Goal: Use online tool/utility: Utilize a website feature to perform a specific function

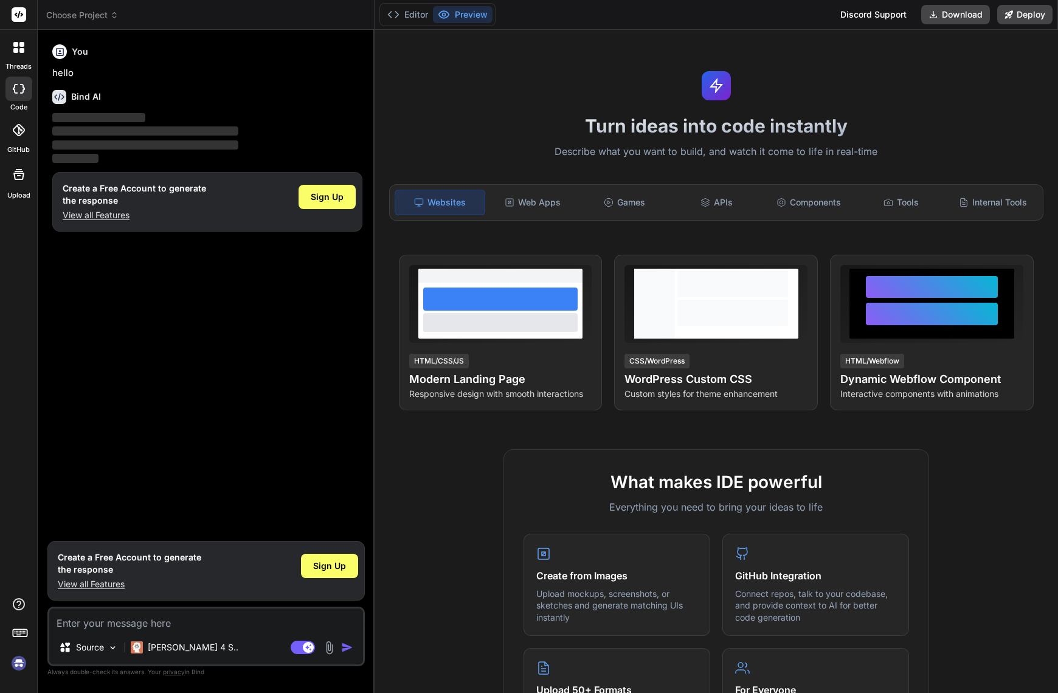
type textarea "x"
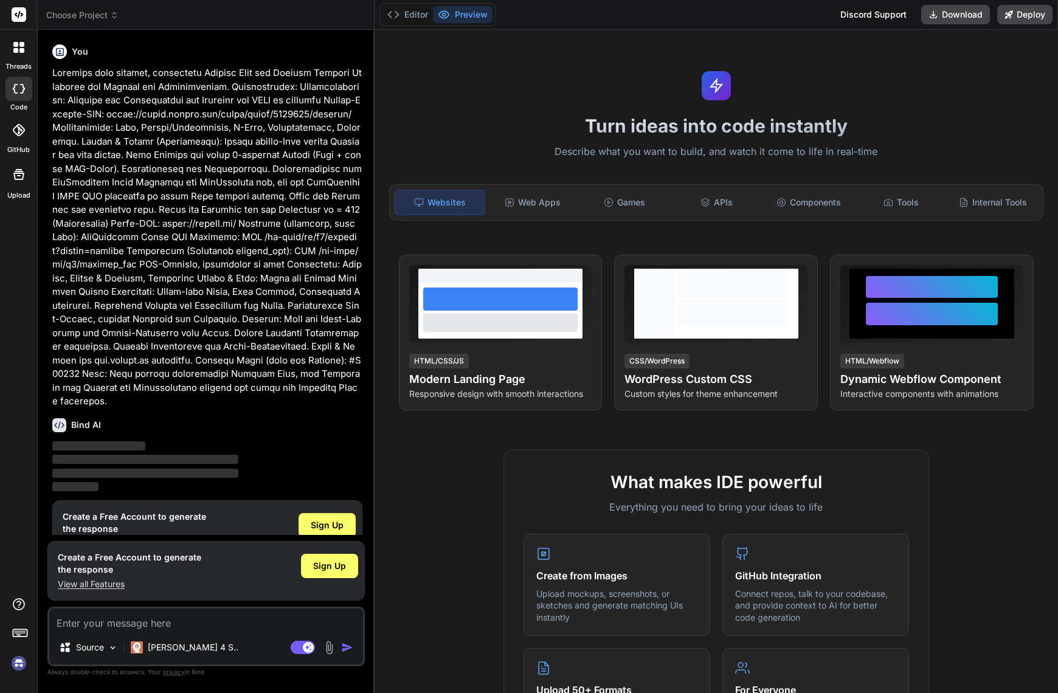
scroll to position [17, 0]
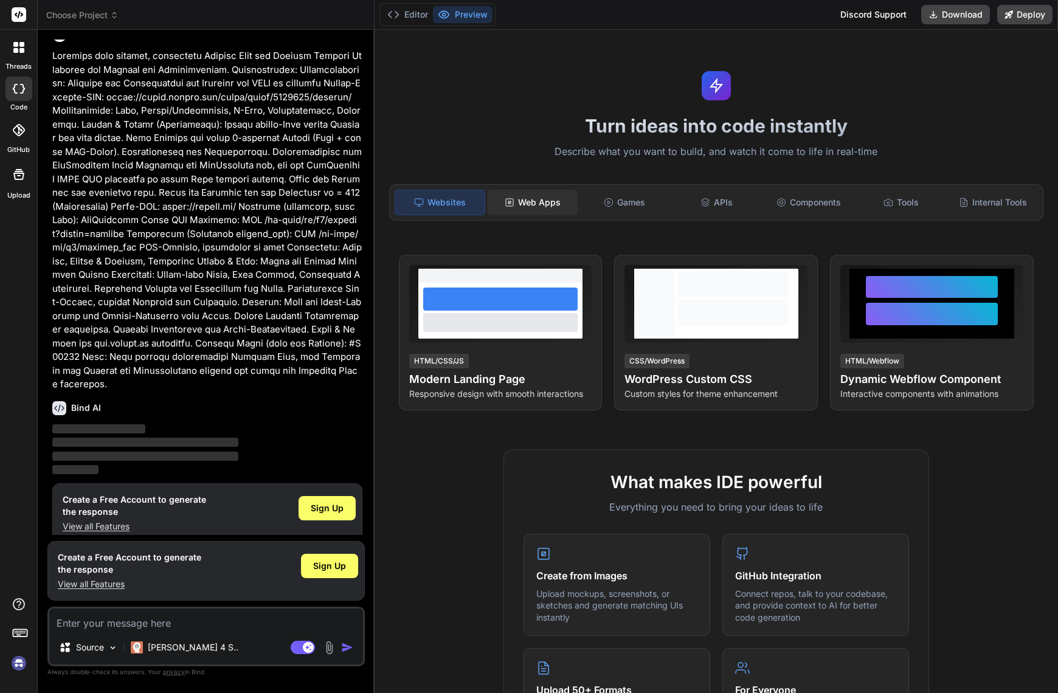
click at [517, 204] on div "Web Apps" at bounding box center [532, 203] width 89 height 26
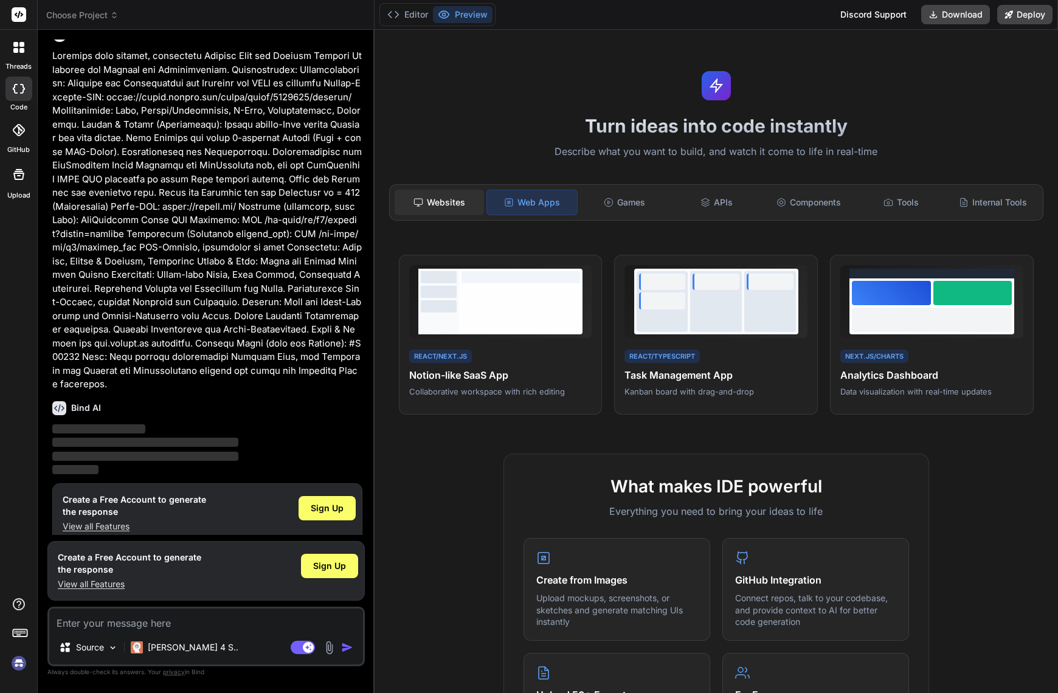
click at [428, 205] on div "Websites" at bounding box center [439, 203] width 89 height 26
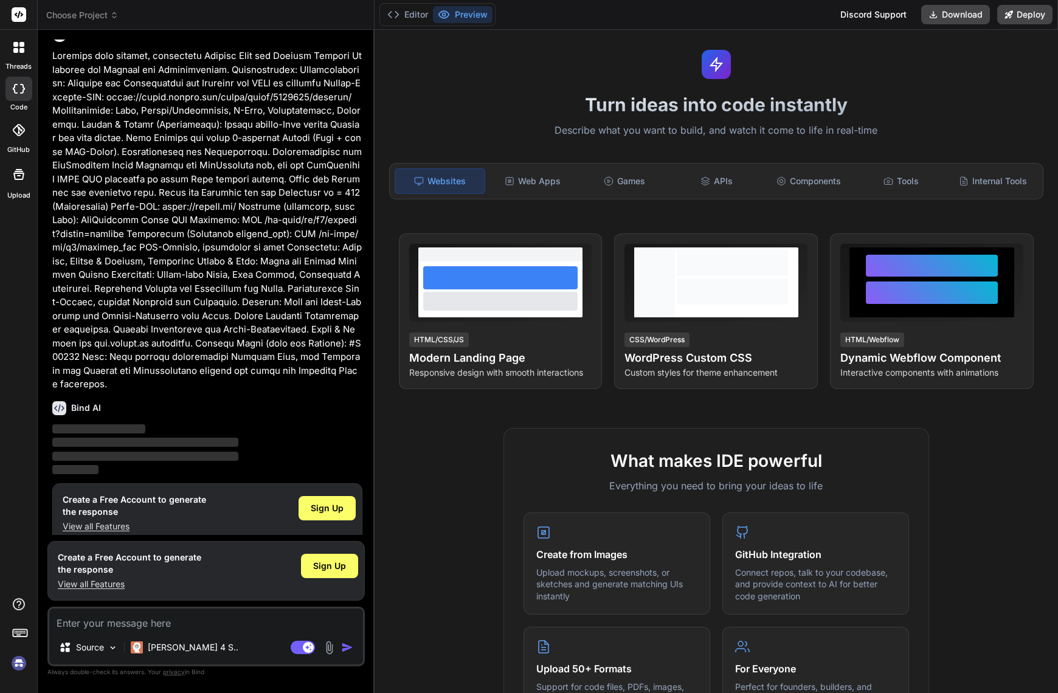
scroll to position [0, 0]
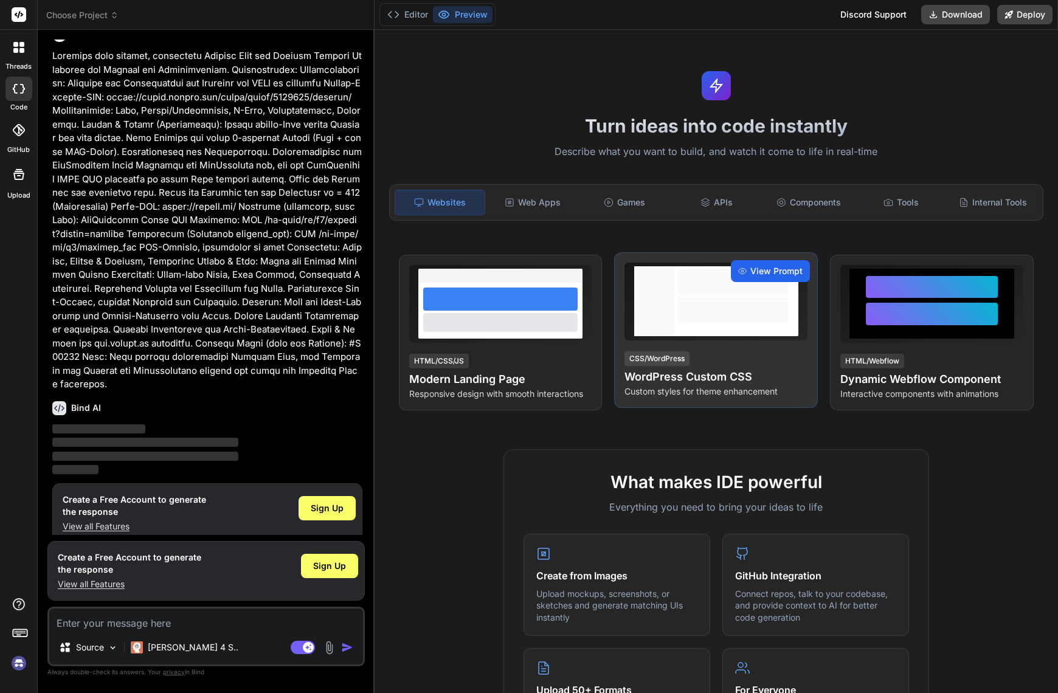
click at [744, 273] on div "View Prompt" at bounding box center [770, 271] width 79 height 22
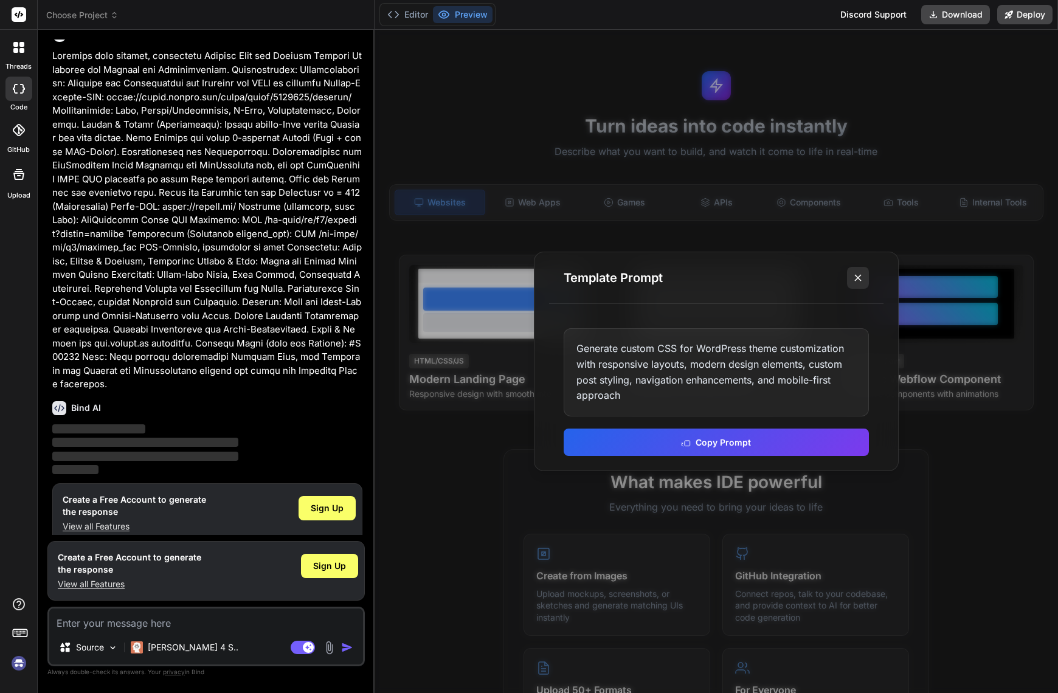
click at [858, 277] on line at bounding box center [858, 278] width 6 height 6
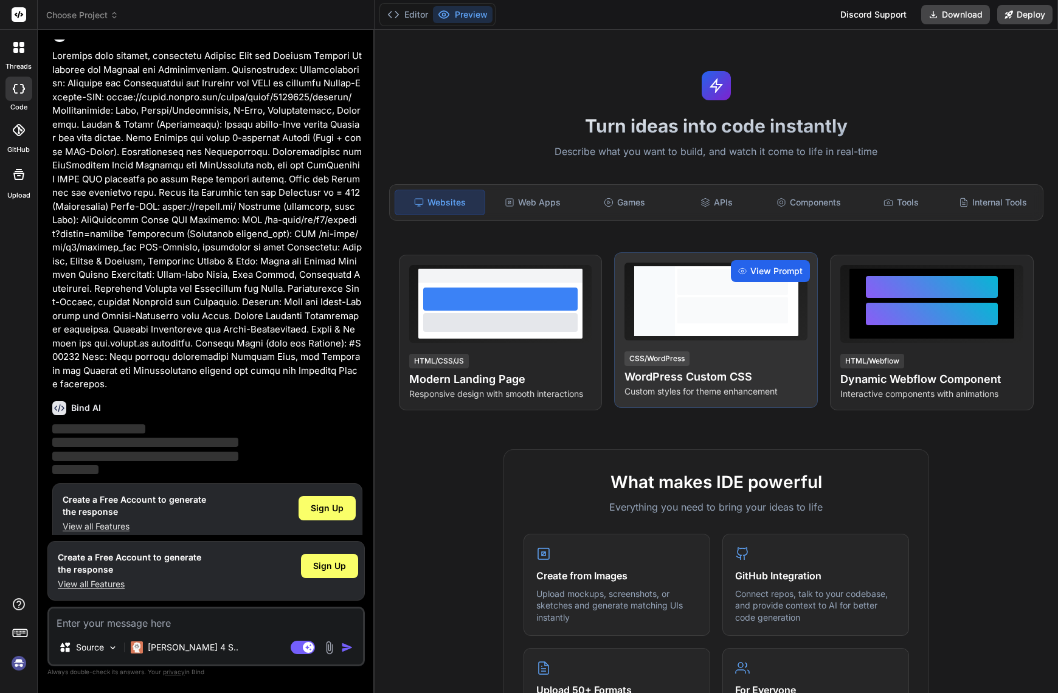
click at [759, 267] on span "View Prompt" at bounding box center [776, 271] width 52 height 12
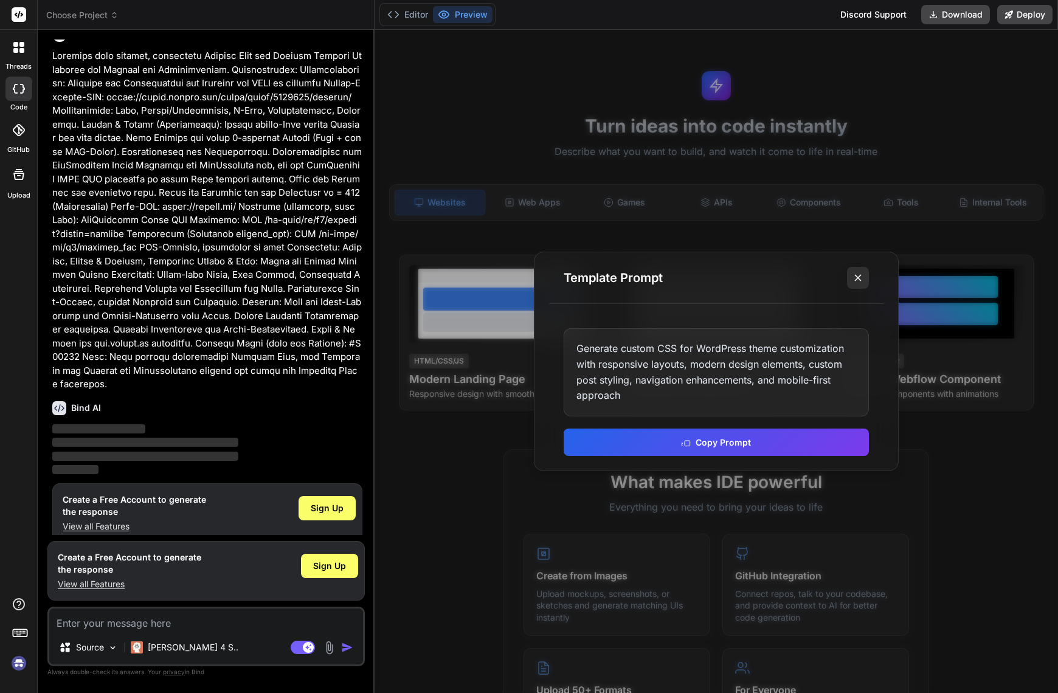
click at [858, 281] on icon at bounding box center [858, 278] width 12 height 12
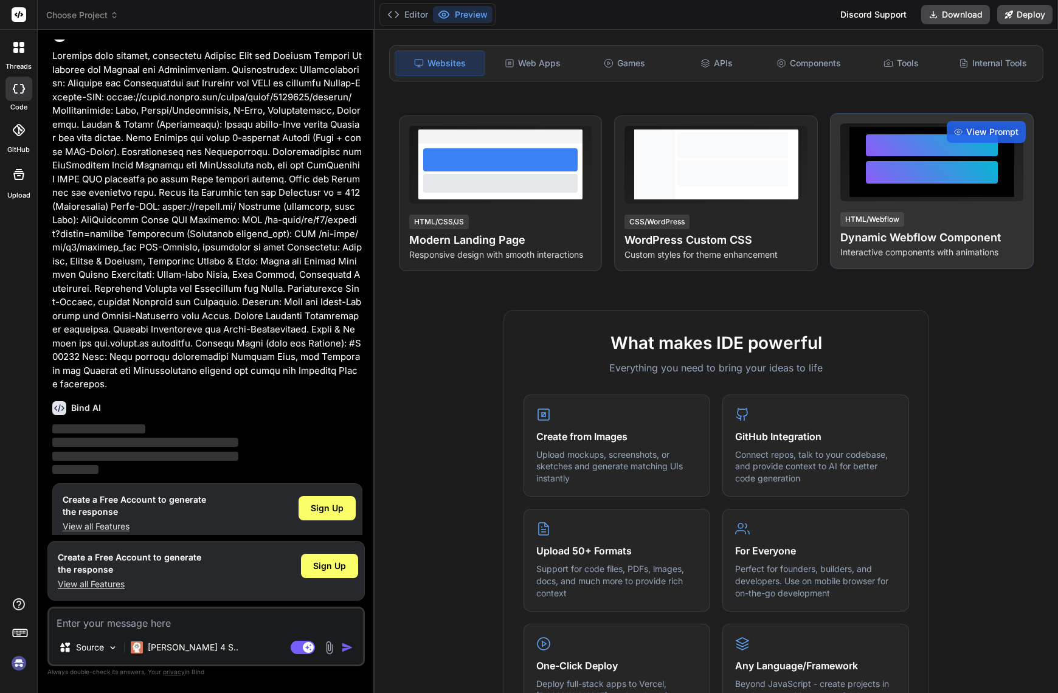
scroll to position [61, 0]
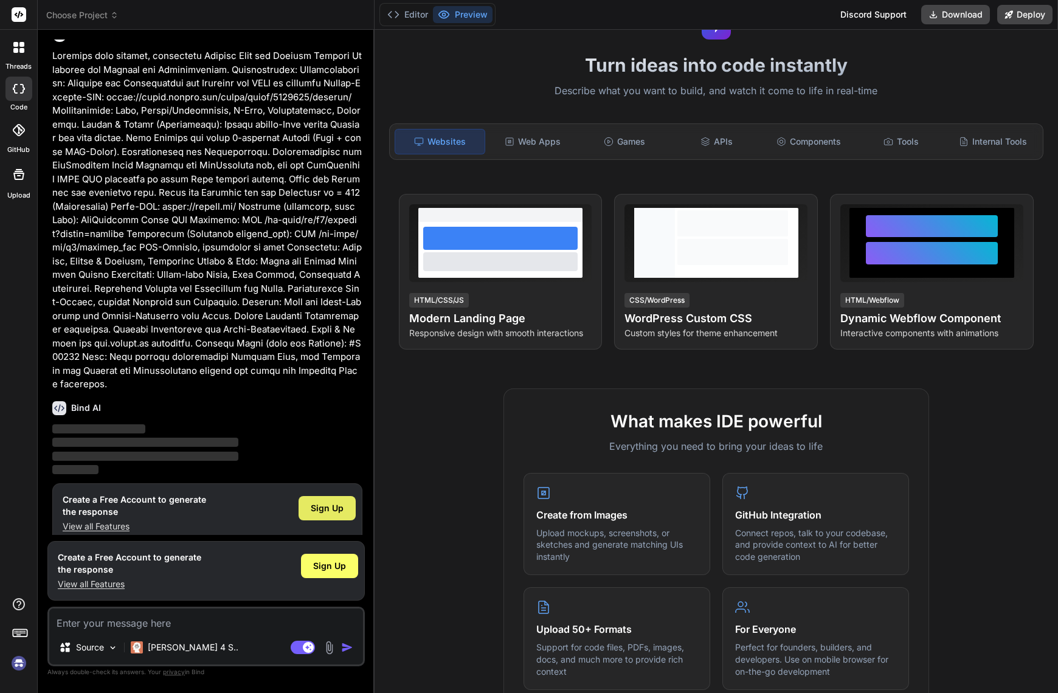
click at [331, 502] on span "Sign Up" at bounding box center [327, 508] width 33 height 12
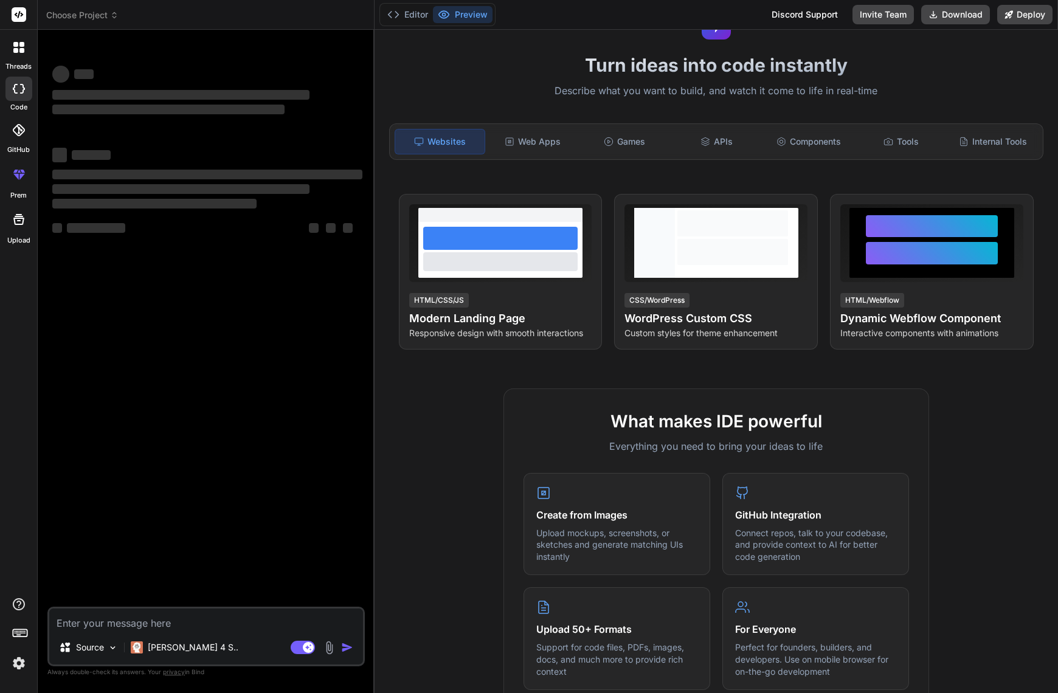
scroll to position [0, 0]
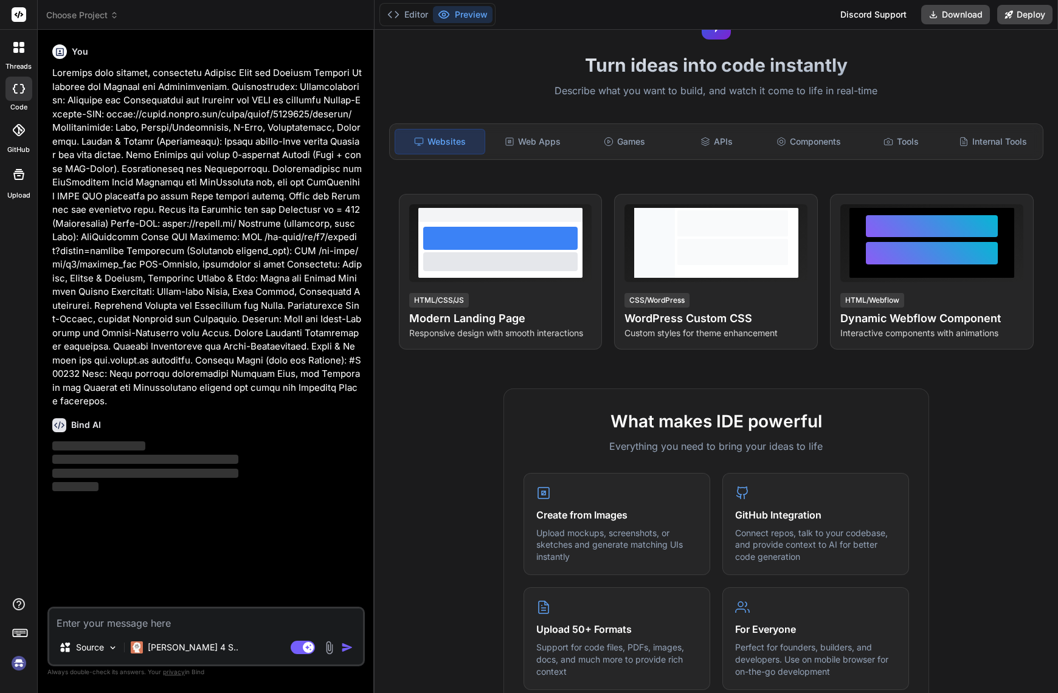
click at [115, 480] on p "‌" at bounding box center [207, 487] width 310 height 14
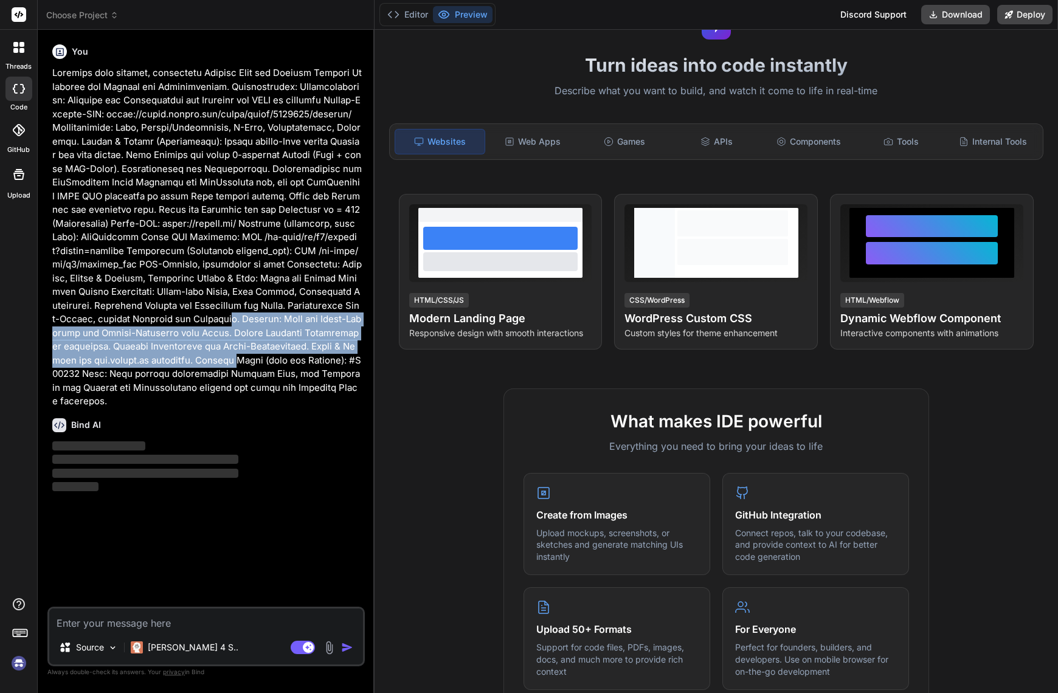
drag, startPoint x: 164, startPoint y: 361, endPoint x: 170, endPoint y: 316, distance: 44.9
click at [170, 316] on p at bounding box center [207, 237] width 310 height 342
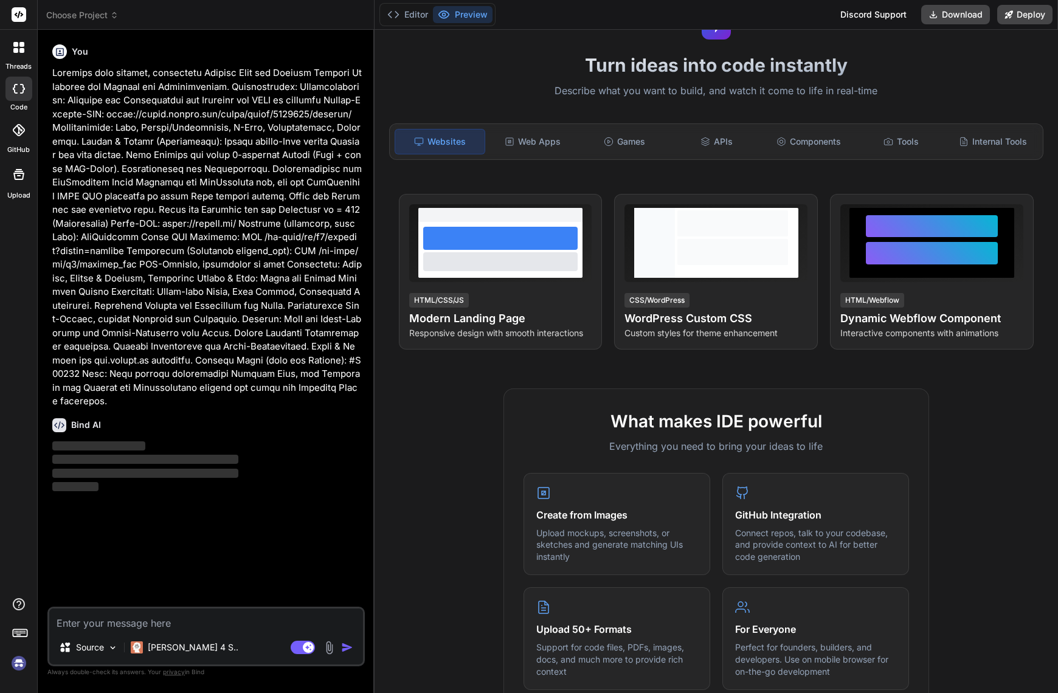
click at [210, 522] on div "You Bind AI ‌ ‌ ‌ ‌" at bounding box center [207, 323] width 315 height 567
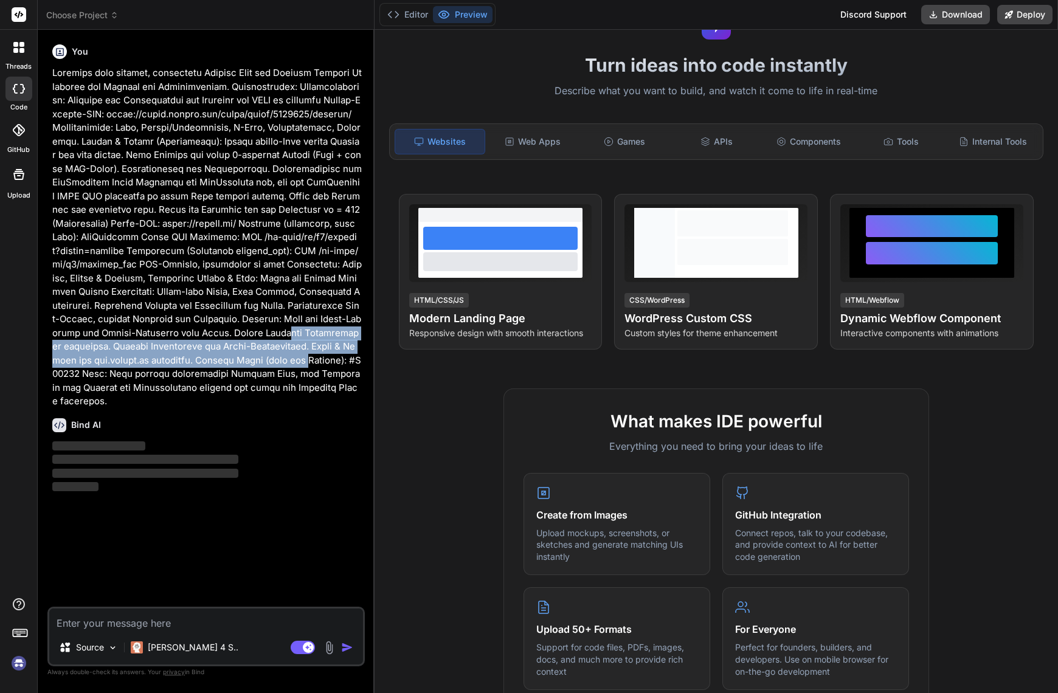
drag, startPoint x: 214, startPoint y: 329, endPoint x: 233, endPoint y: 364, distance: 39.7
click at [233, 364] on p at bounding box center [207, 237] width 310 height 342
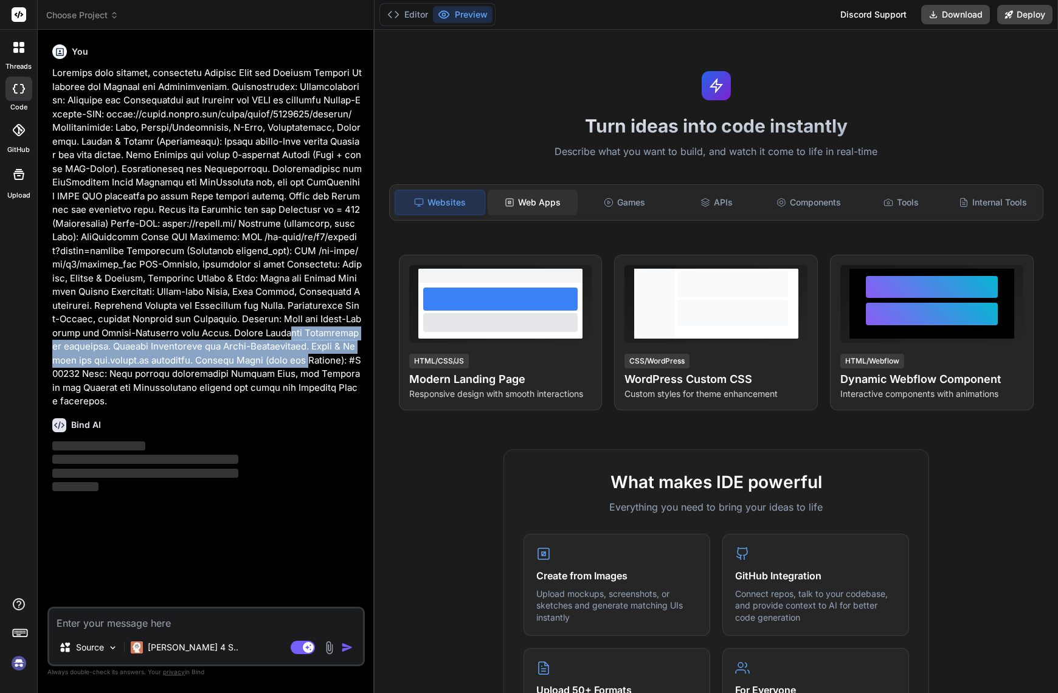
click at [545, 206] on div "Web Apps" at bounding box center [532, 203] width 89 height 26
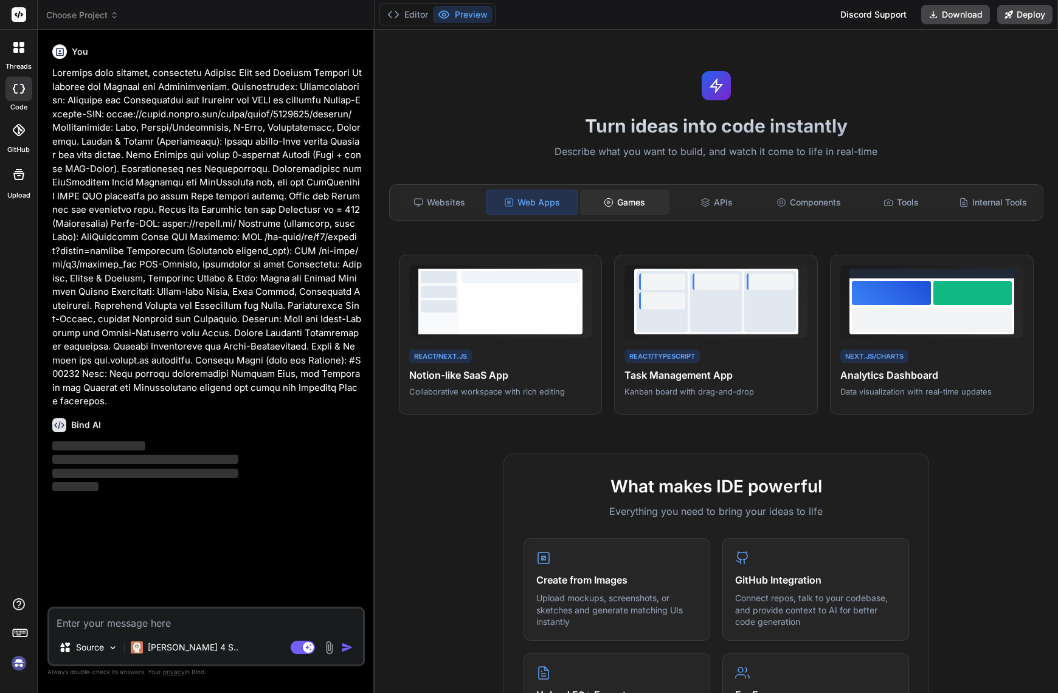
click at [629, 204] on div "Games" at bounding box center [624, 203] width 89 height 26
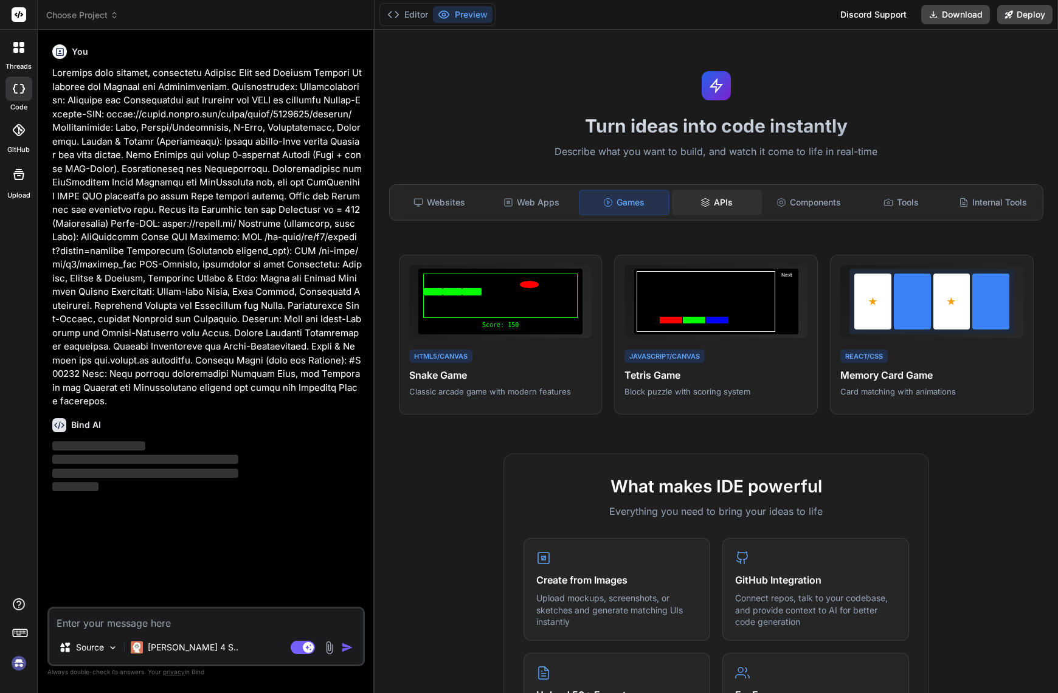
click at [720, 202] on div "APIs" at bounding box center [716, 203] width 89 height 26
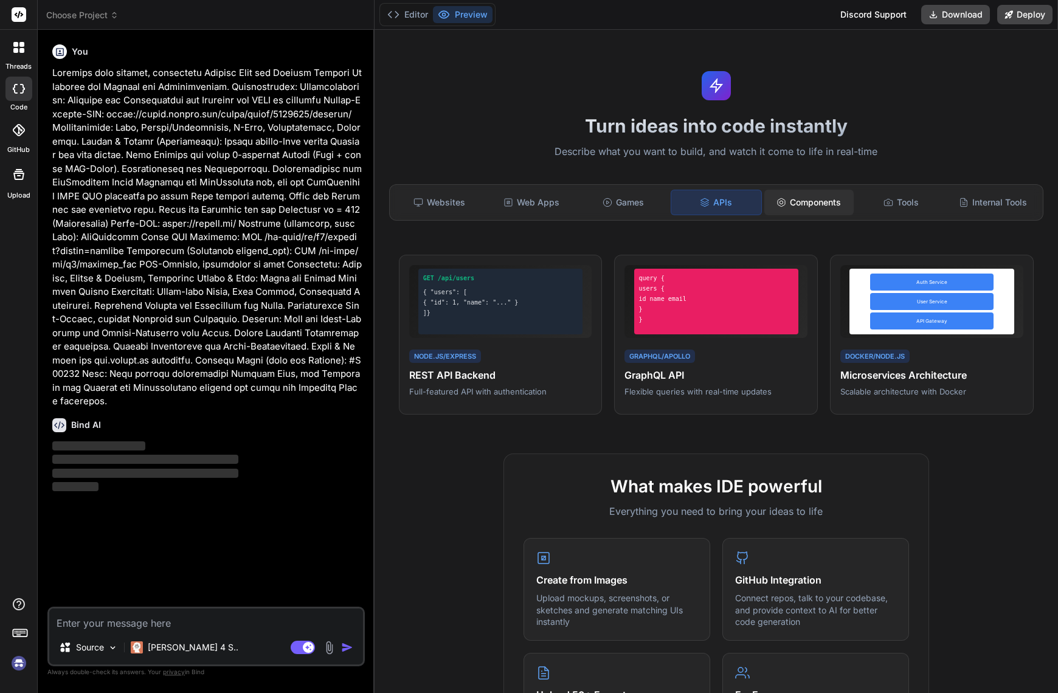
click at [807, 201] on div "Components" at bounding box center [808, 203] width 89 height 26
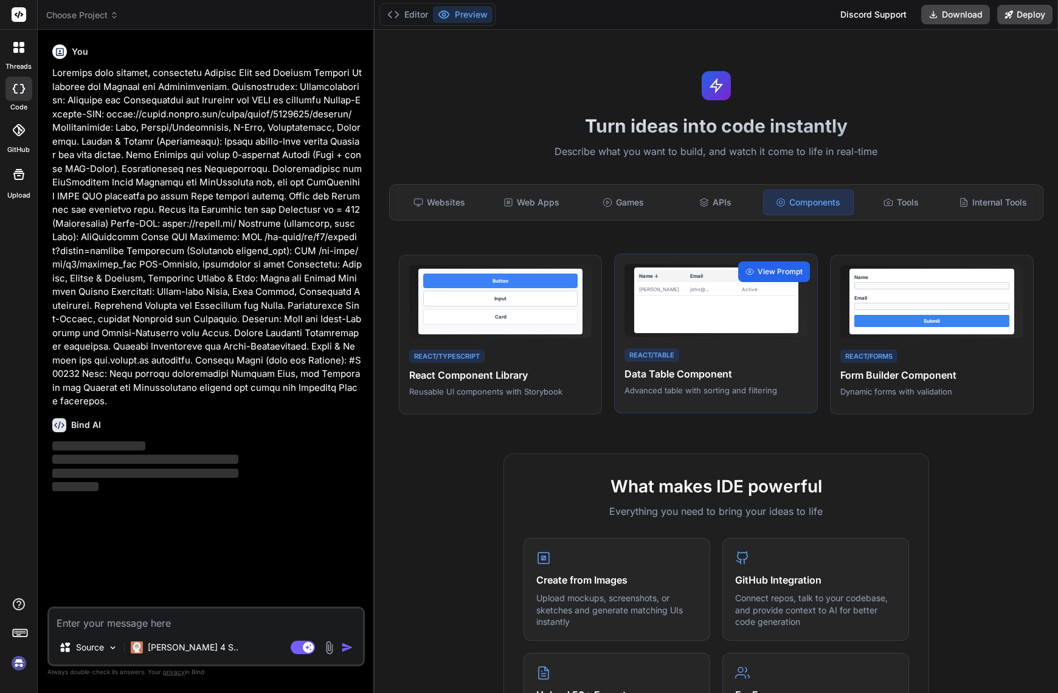
click at [776, 274] on span "View Prompt" at bounding box center [780, 271] width 45 height 11
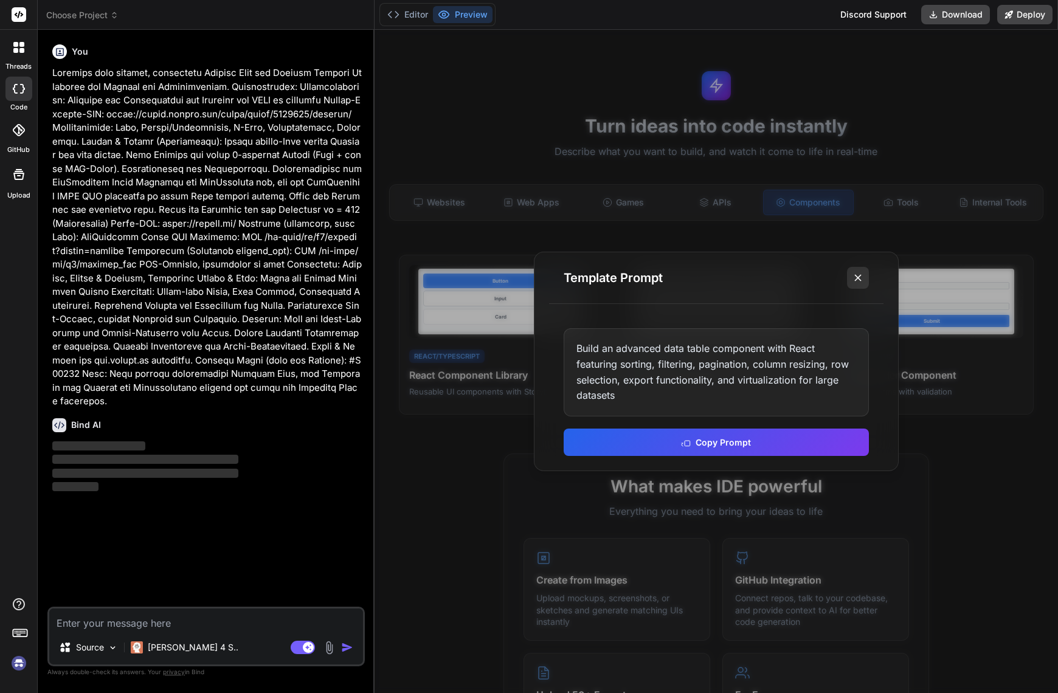
click at [856, 280] on line at bounding box center [858, 278] width 6 height 6
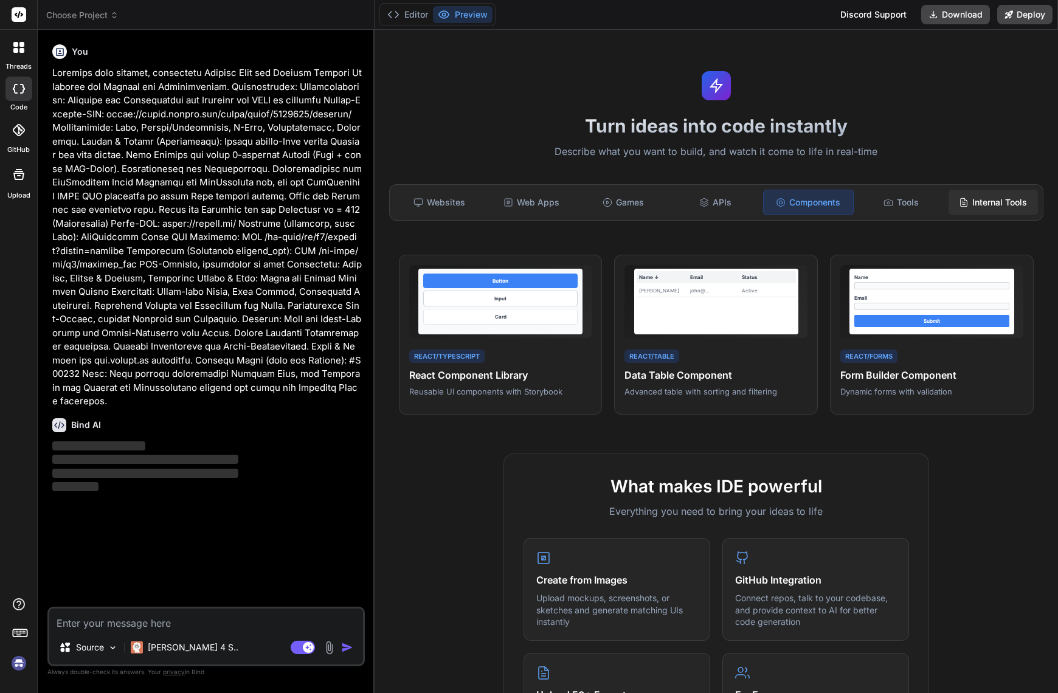
click at [992, 204] on div "Internal Tools" at bounding box center [992, 203] width 89 height 26
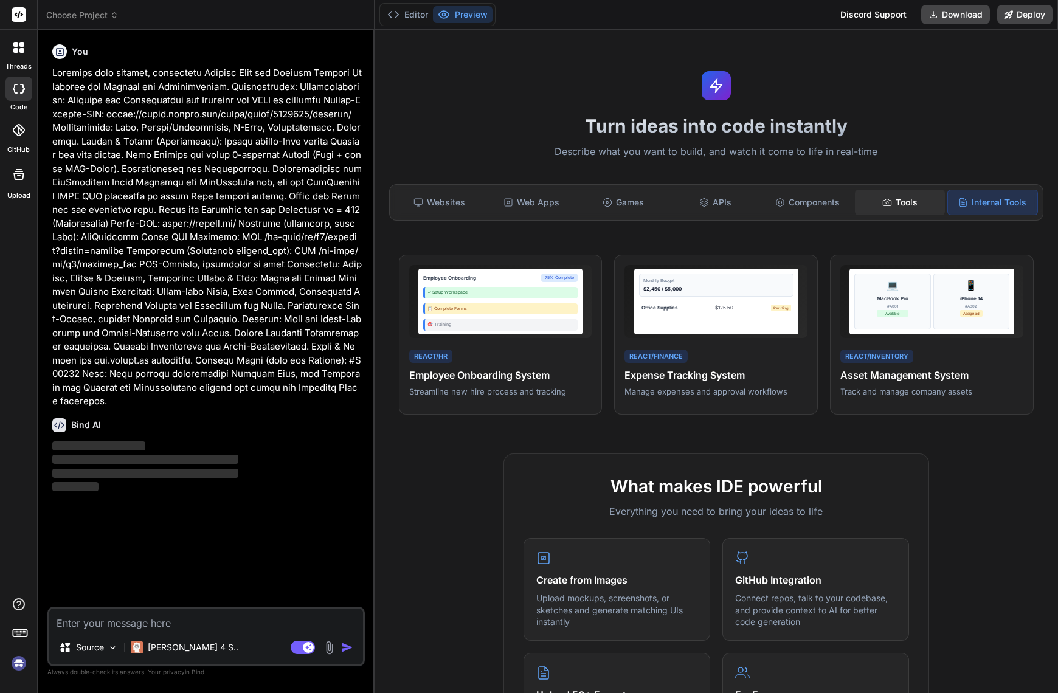
click at [899, 197] on div "Tools" at bounding box center [899, 203] width 89 height 26
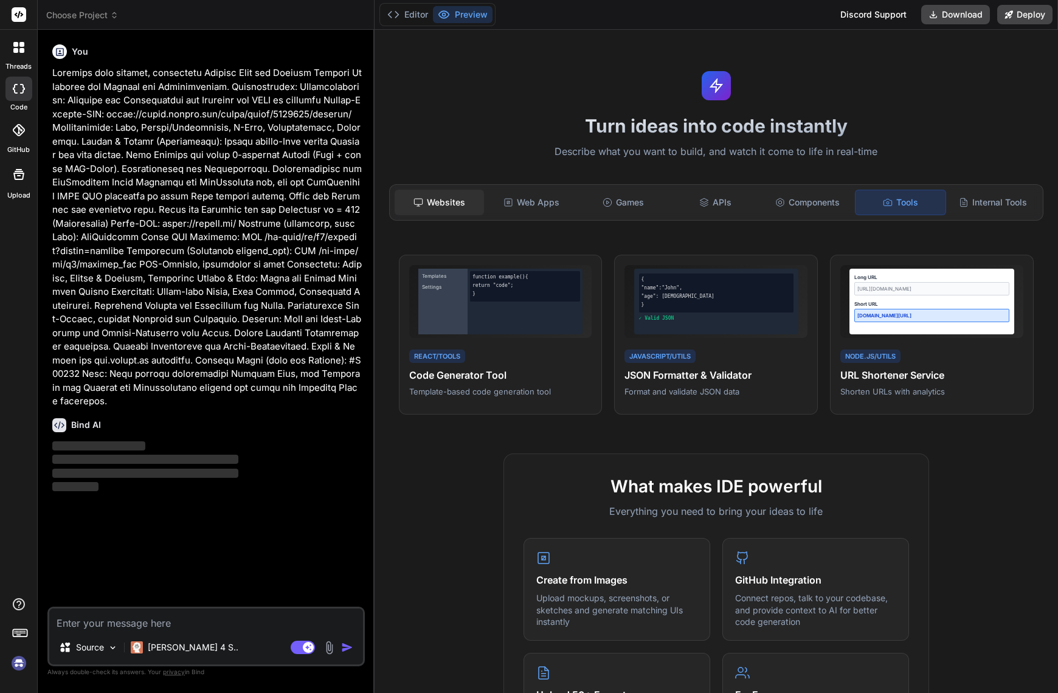
click at [446, 203] on div "Websites" at bounding box center [439, 203] width 89 height 26
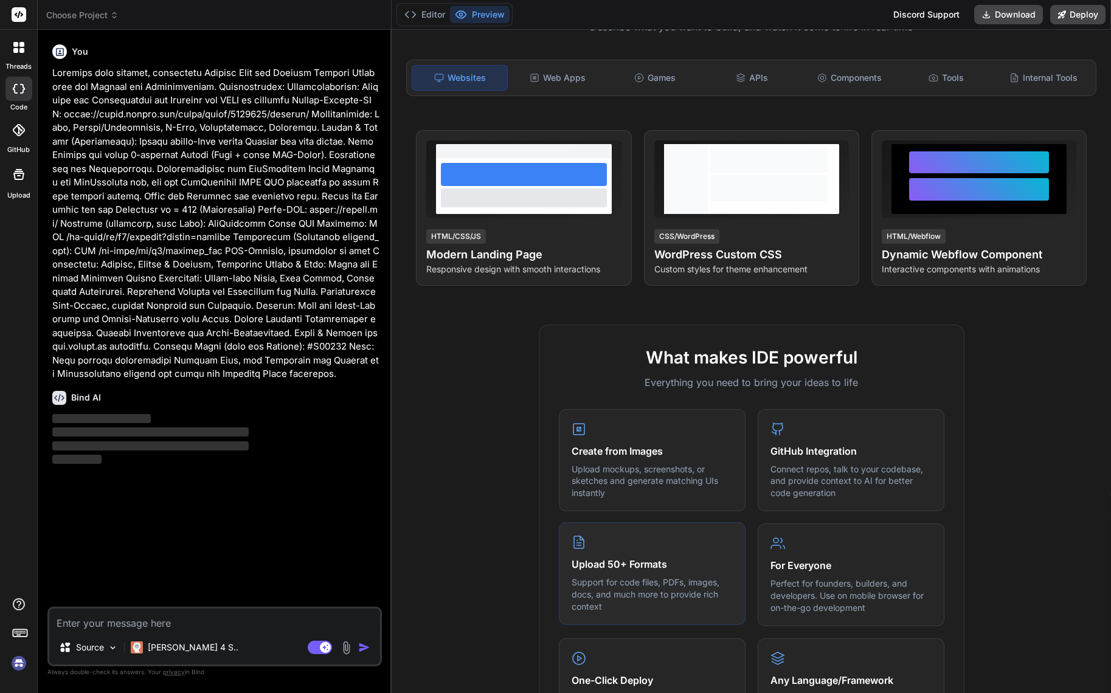
scroll to position [202, 0]
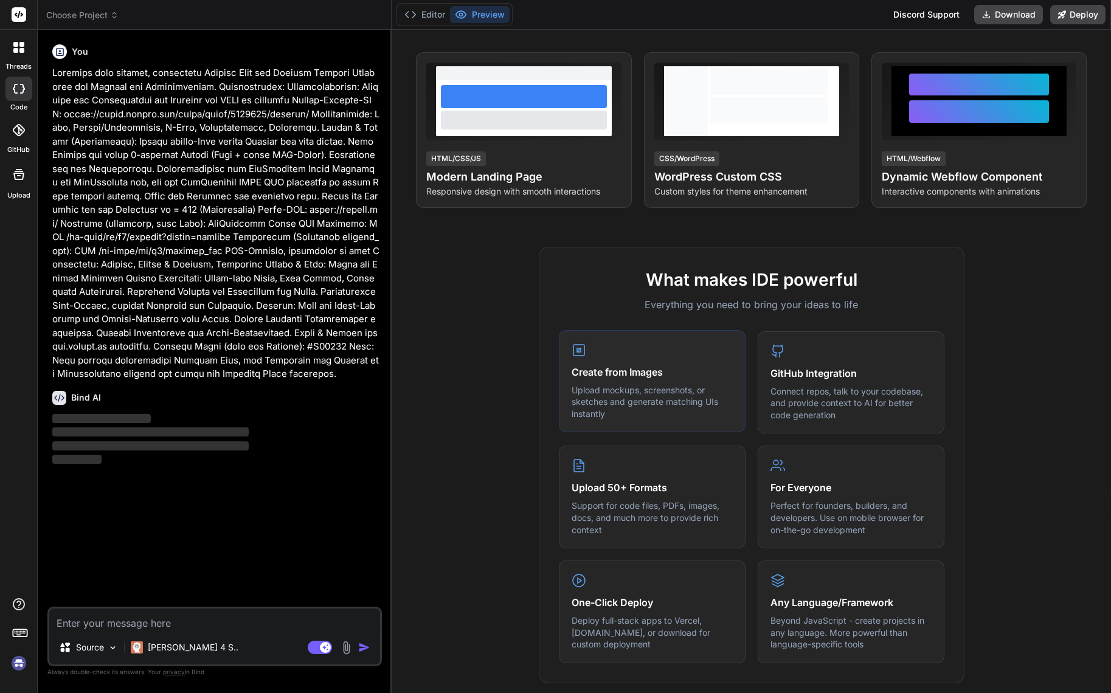
click at [658, 402] on p "Upload mockups, screenshots, or sketches and generate matching UIs instantly" at bounding box center [651, 402] width 161 height 36
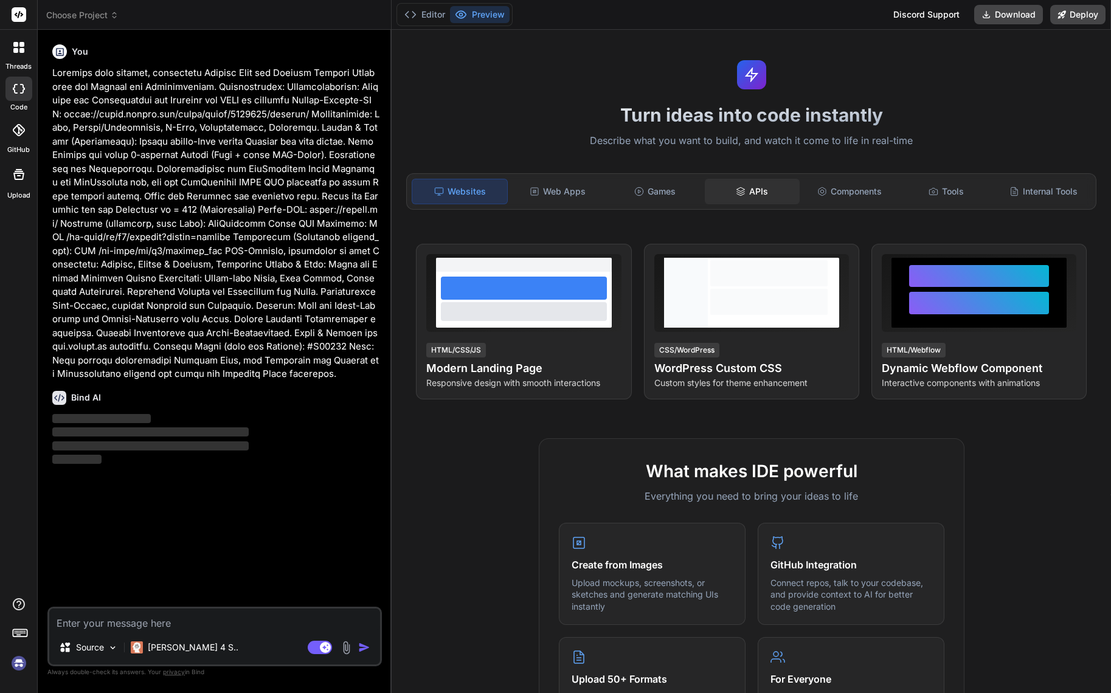
scroll to position [0, 0]
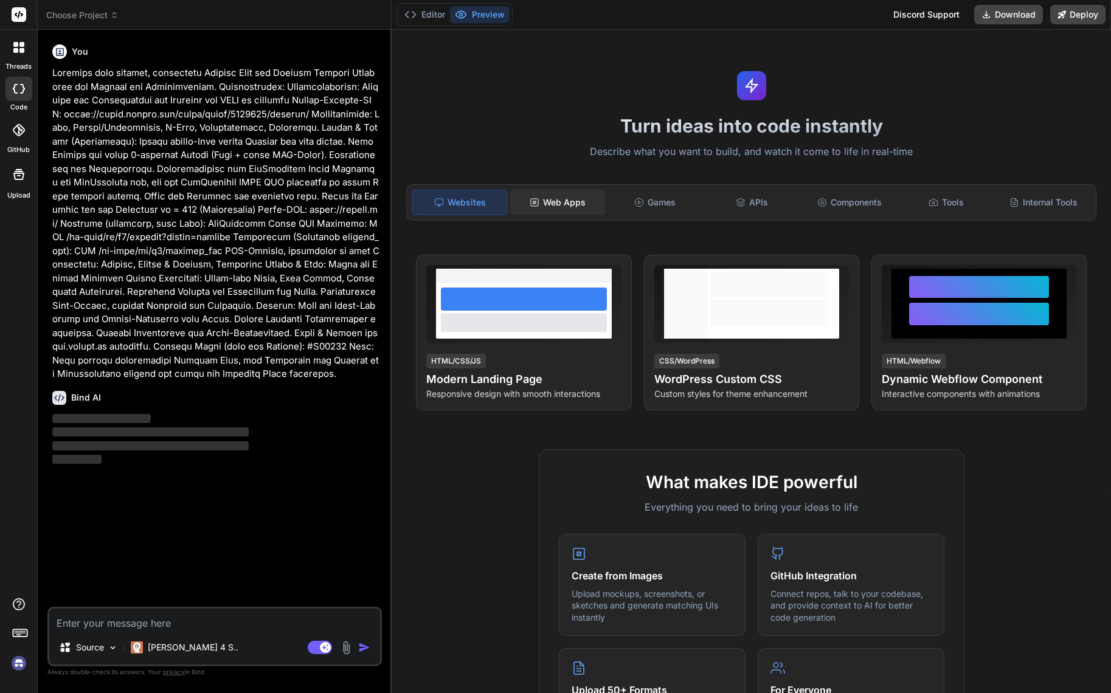
click at [570, 199] on div "Web Apps" at bounding box center [557, 203] width 95 height 26
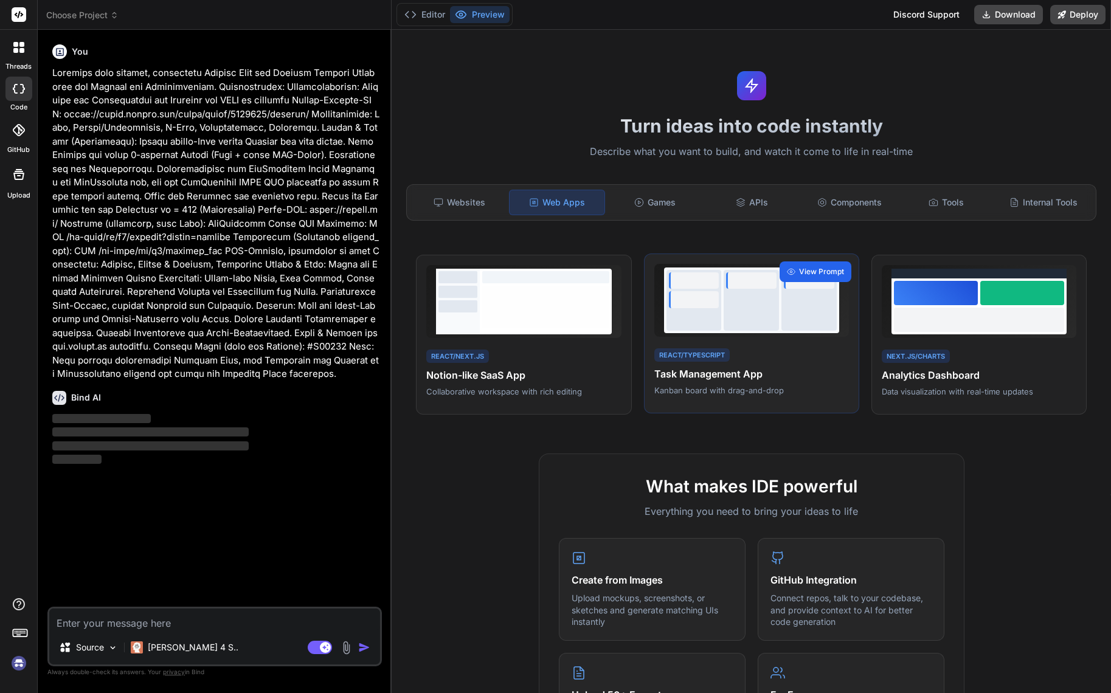
click at [805, 271] on span "View Prompt" at bounding box center [821, 271] width 45 height 11
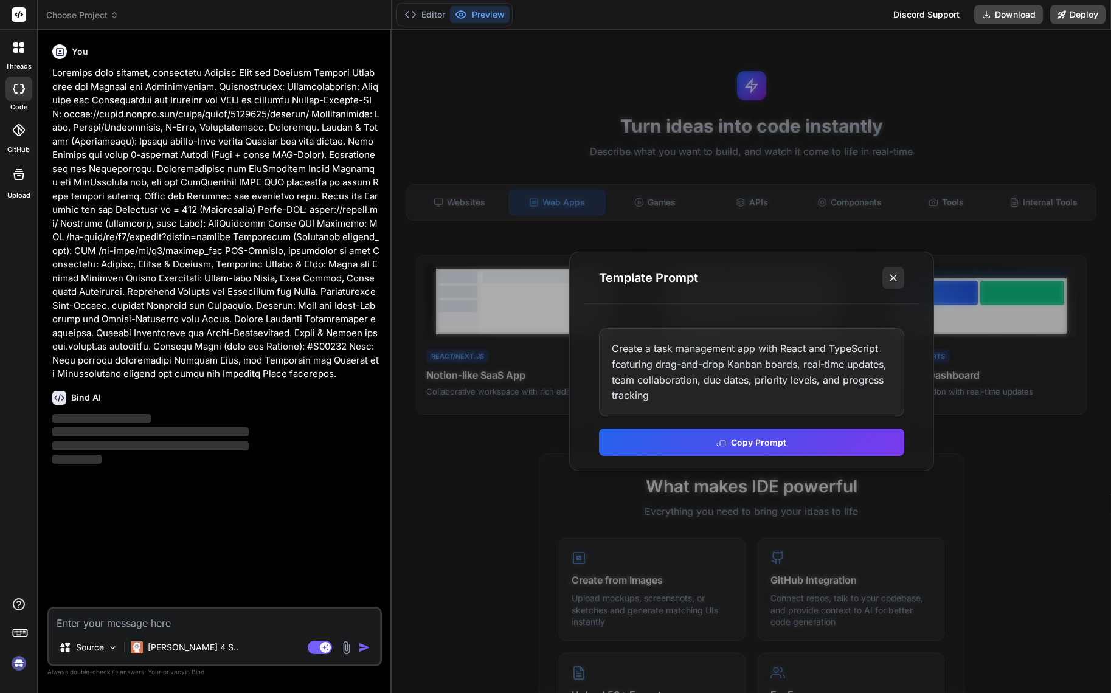
click at [892, 281] on icon at bounding box center [893, 278] width 12 height 12
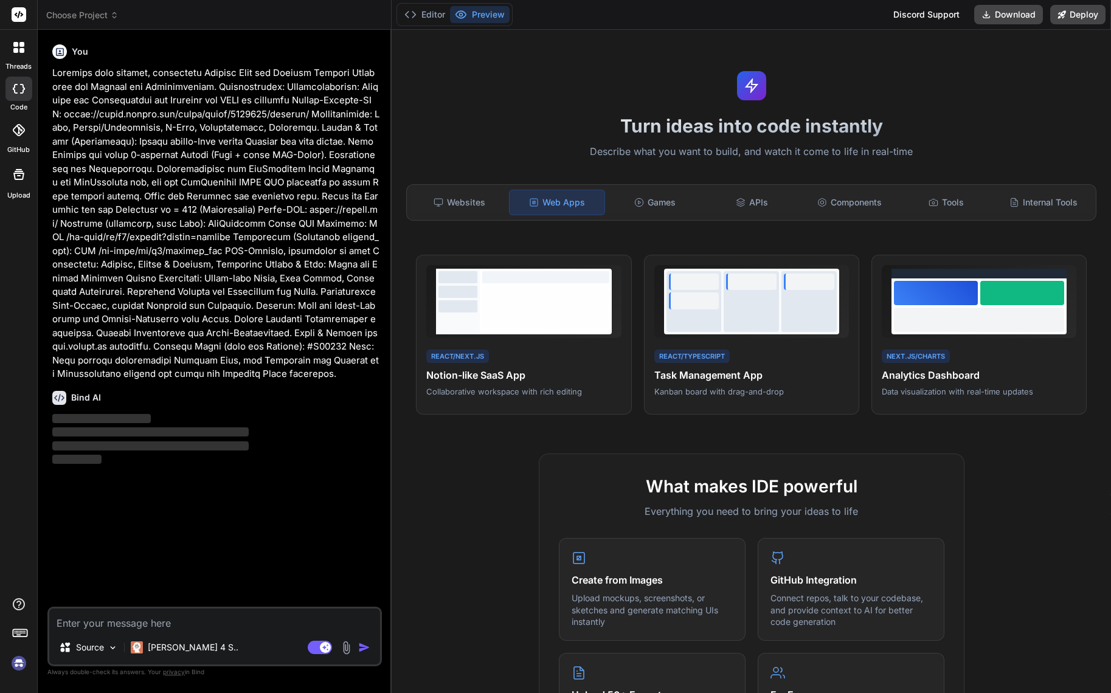
click at [257, 422] on p "‌" at bounding box center [215, 419] width 327 height 14
click at [168, 435] on span "‌" at bounding box center [150, 431] width 196 height 9
click at [131, 627] on textarea at bounding box center [214, 620] width 331 height 22
click at [316, 651] on rect at bounding box center [320, 647] width 24 height 13
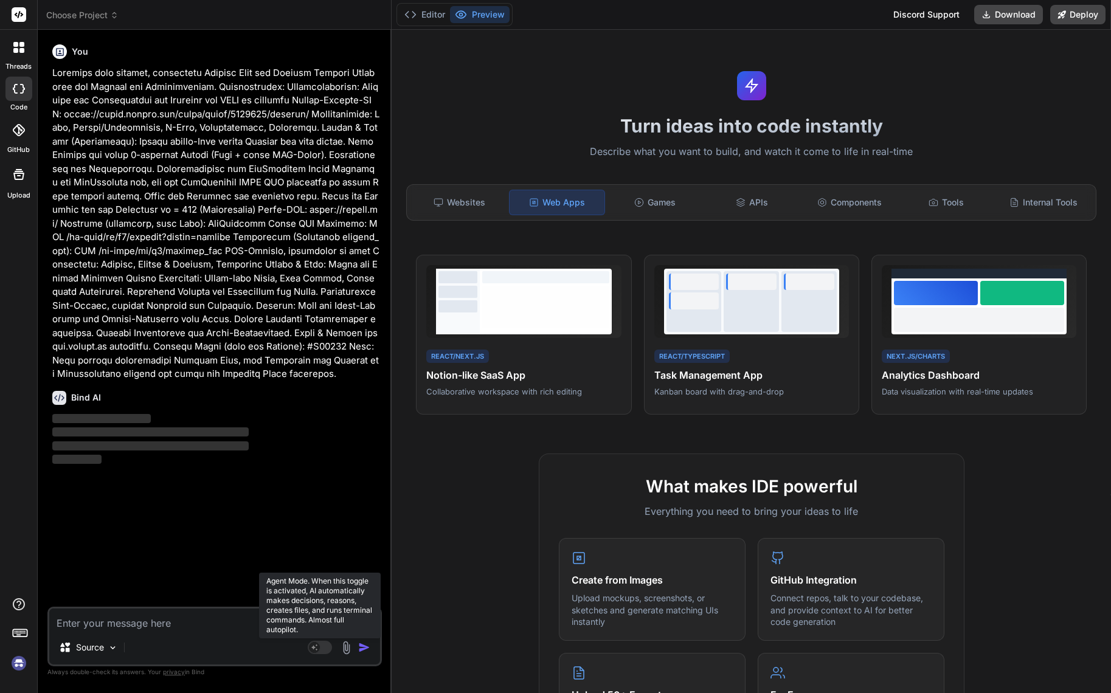
click at [323, 649] on rect at bounding box center [320, 647] width 24 height 13
type textarea "x"
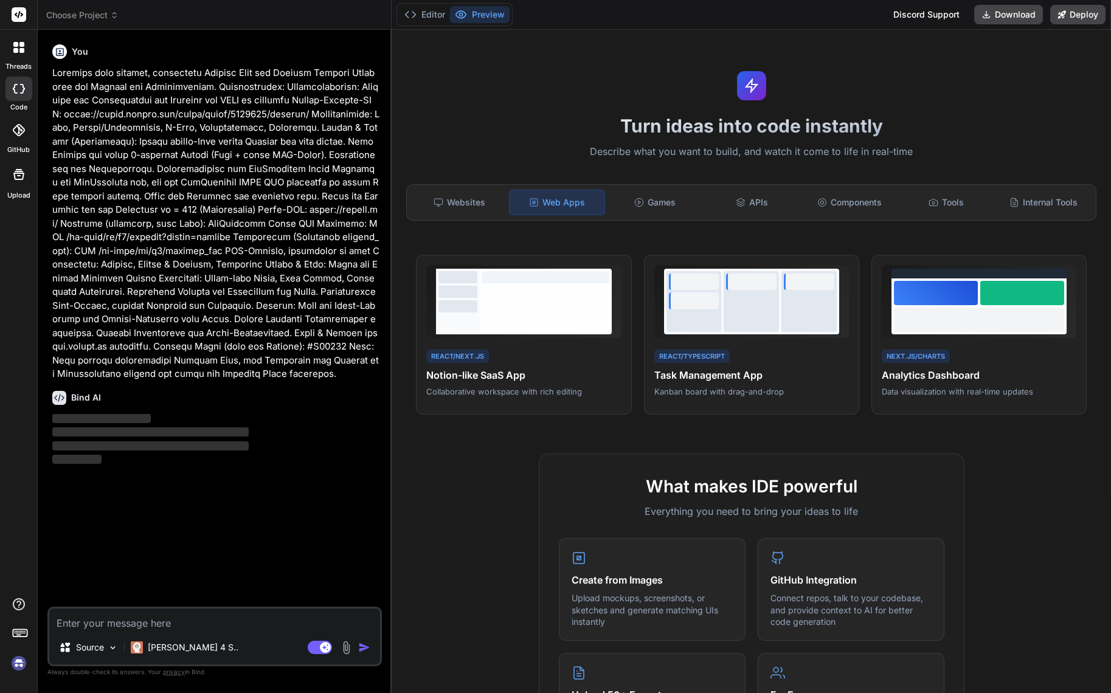
click at [150, 526] on div "You Bind AI ‌ ‌ ‌ ‌" at bounding box center [216, 323] width 332 height 567
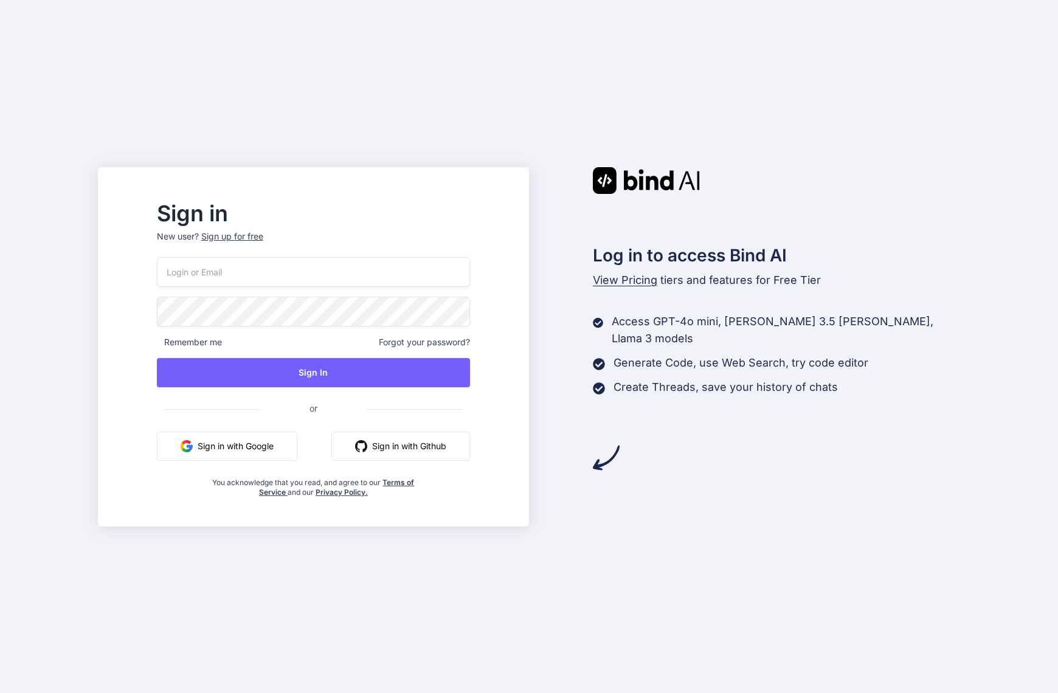
click at [262, 441] on button "Sign in with Google" at bounding box center [227, 446] width 140 height 29
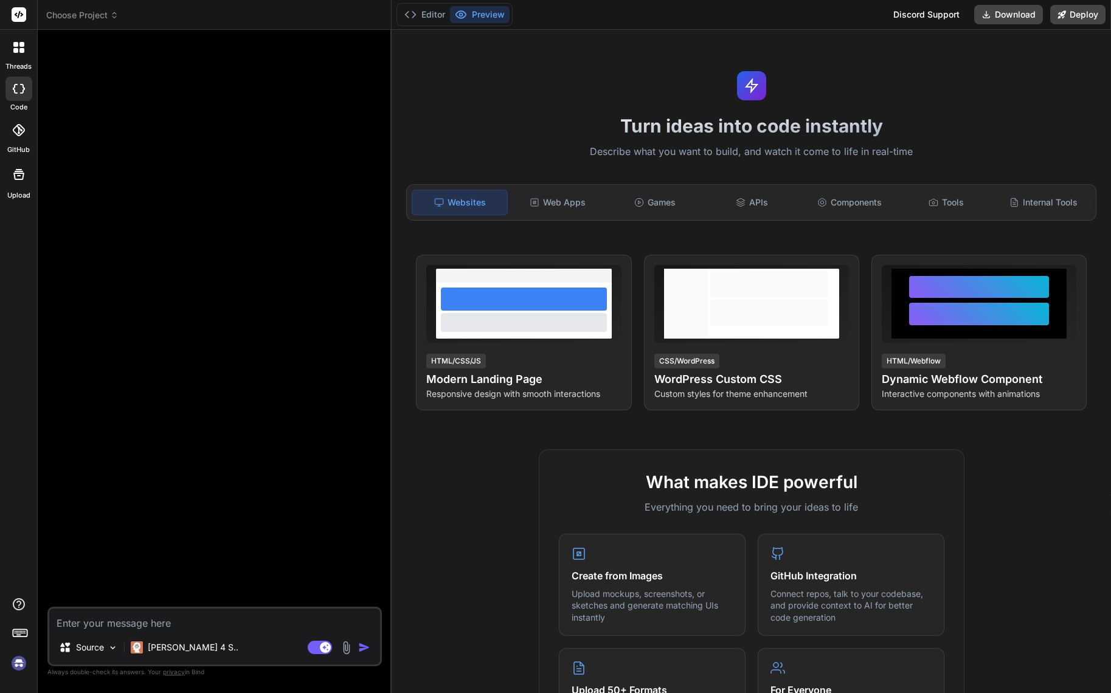
click at [127, 624] on textarea at bounding box center [214, 620] width 331 height 22
click at [89, 627] on textarea at bounding box center [214, 620] width 331 height 22
click at [115, 645] on img at bounding box center [113, 648] width 10 height 10
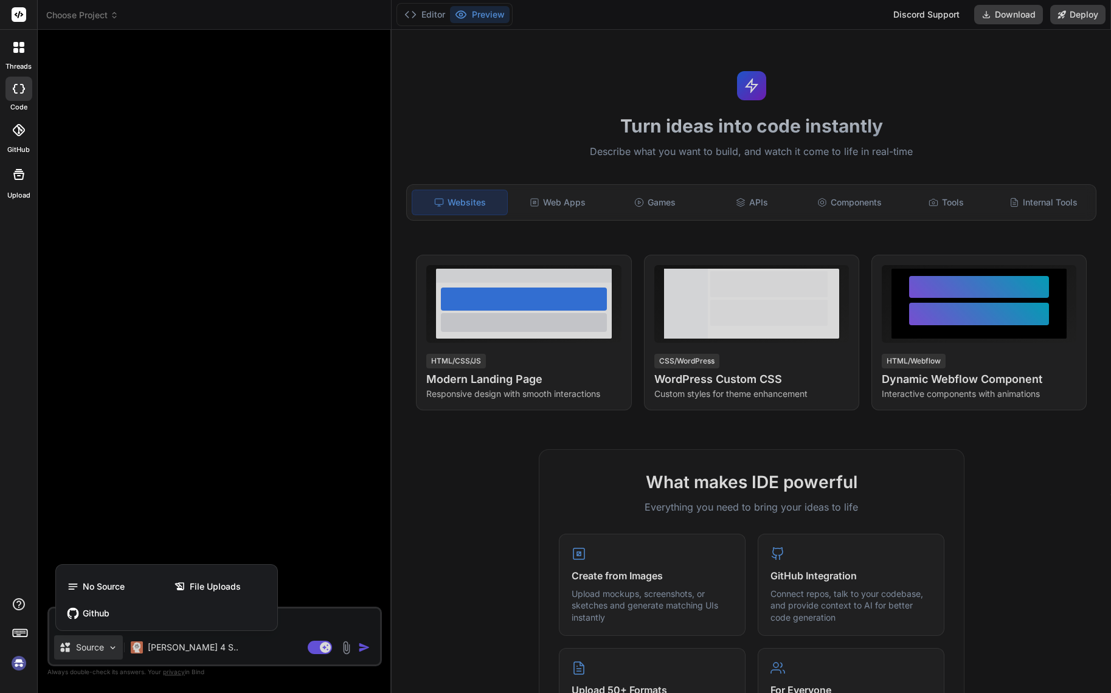
click at [146, 419] on div at bounding box center [555, 346] width 1111 height 693
type textarea "x"
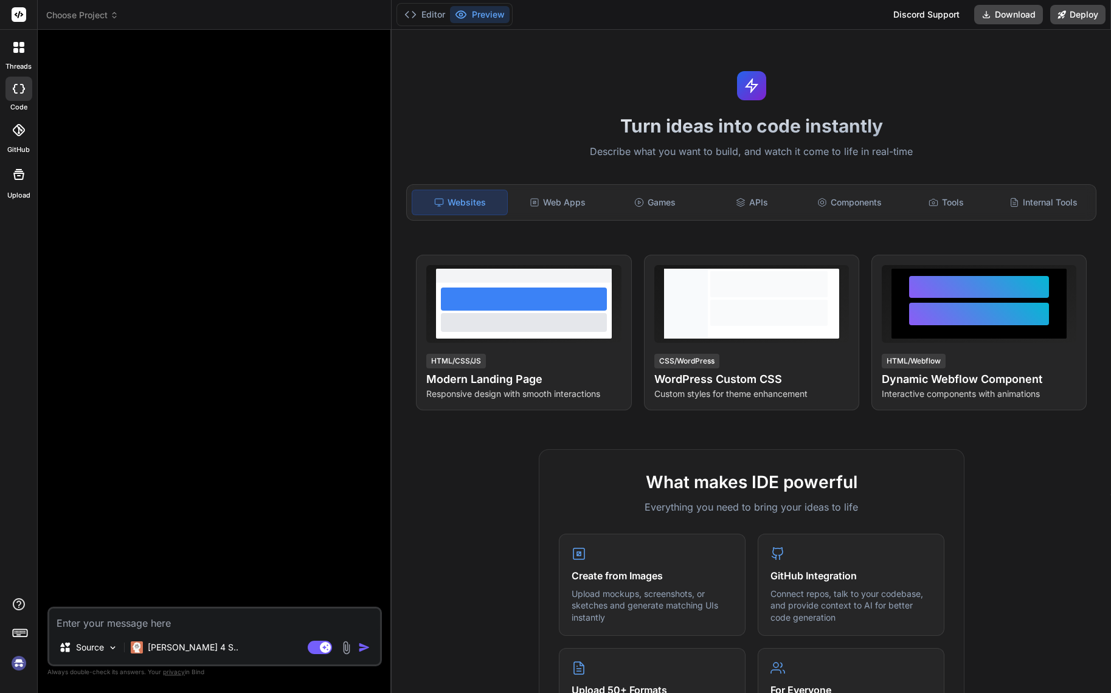
click at [124, 626] on textarea at bounding box center [214, 620] width 331 height 22
paste textarea "Erstelle eine moderne, responsive Landing Page für Outdoor Fitness Stationen fü…"
type textarea "Erstelle eine moderne, responsive Landing Page für Outdoor Fitness Stationen fü…"
type textarea "x"
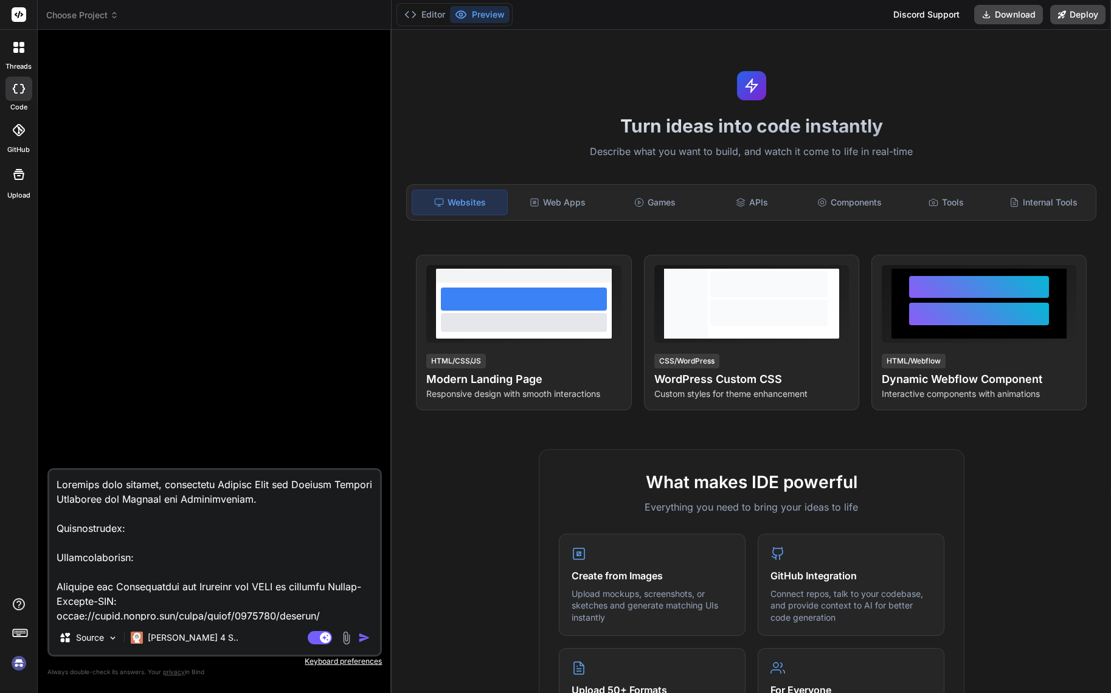
scroll to position [585, 0]
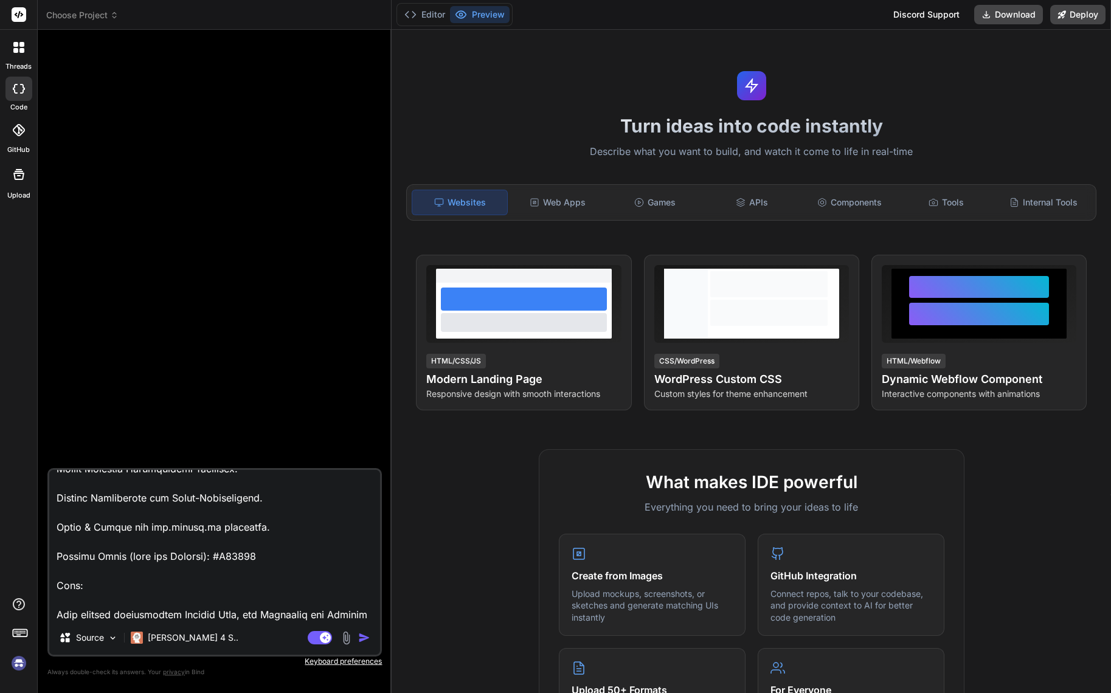
type textarea "Erstelle eine moderne, responsive Landing Page für Outdoor Fitness Stationen fü…"
click at [366, 639] on img "button" at bounding box center [364, 638] width 12 height 12
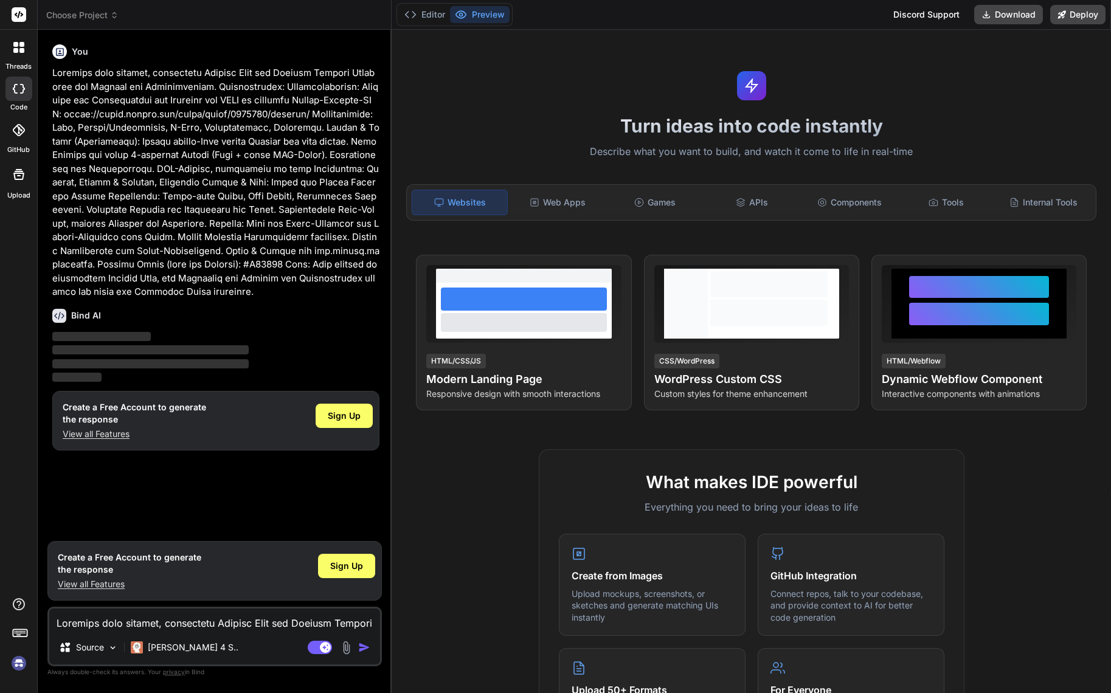
click at [13, 664] on img at bounding box center [19, 663] width 21 height 21
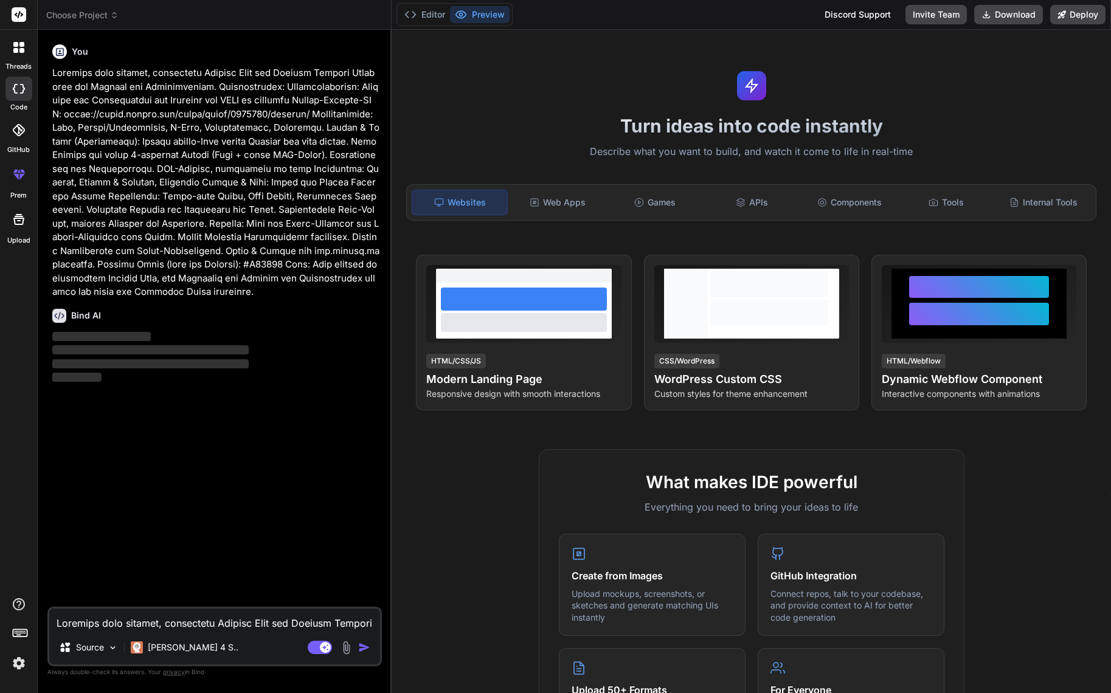
click at [18, 11] on rect at bounding box center [19, 14] width 15 height 15
click at [22, 661] on img at bounding box center [19, 663] width 21 height 21
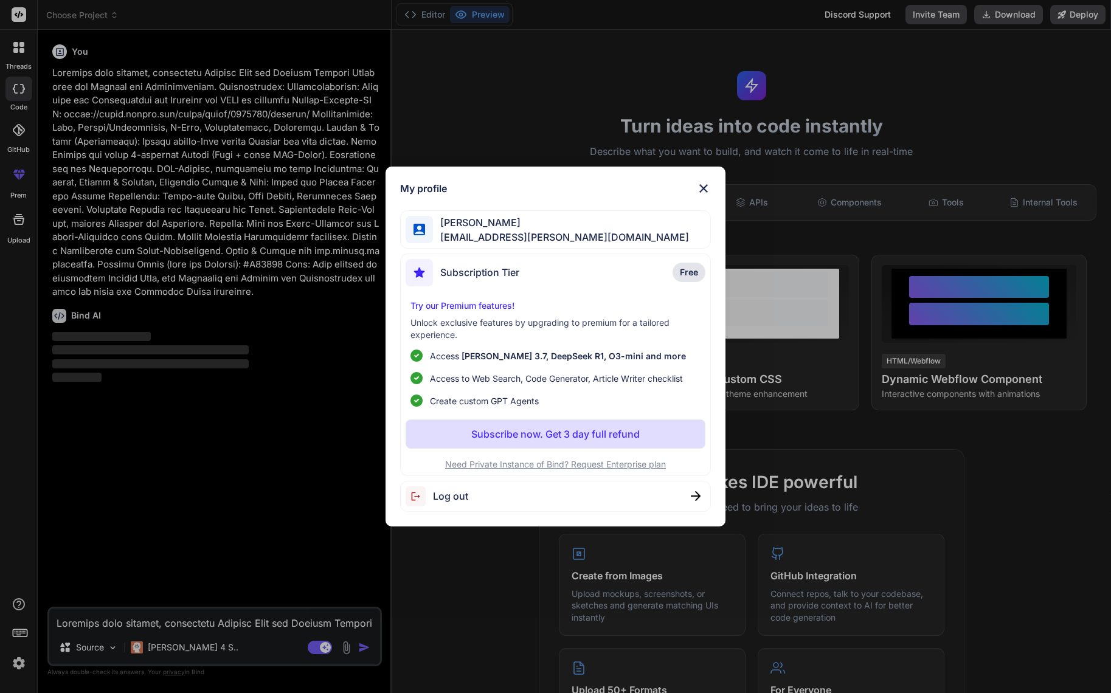
click at [701, 185] on img at bounding box center [703, 188] width 15 height 15
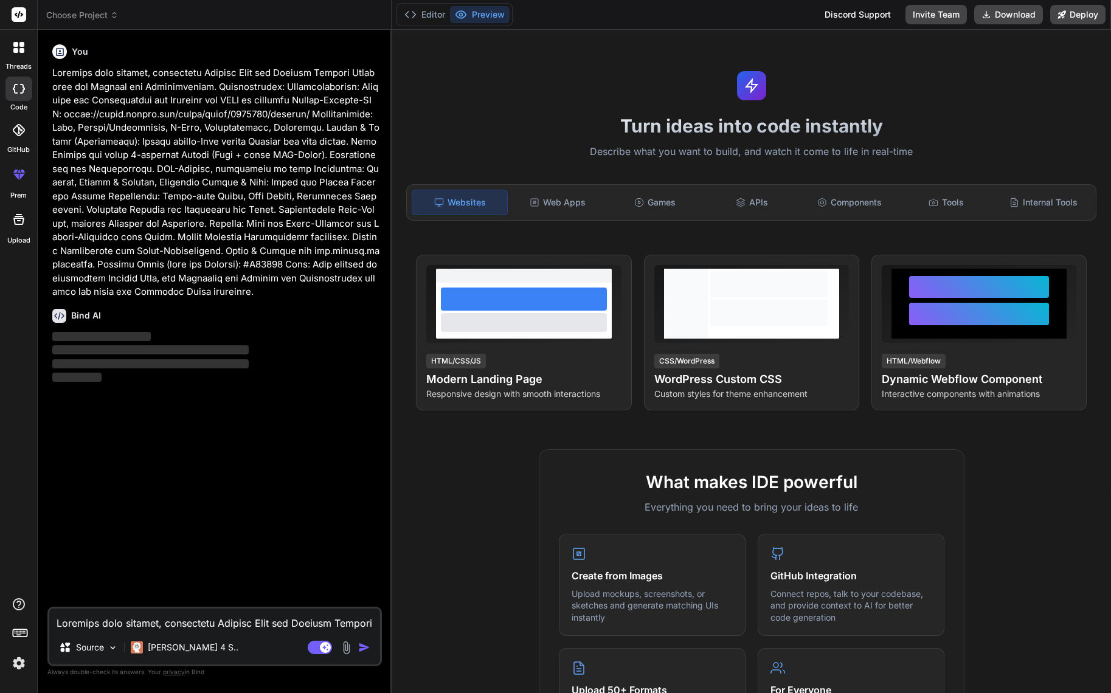
click at [178, 617] on textarea at bounding box center [214, 620] width 331 height 22
click at [422, 12] on button "Editor" at bounding box center [424, 14] width 50 height 17
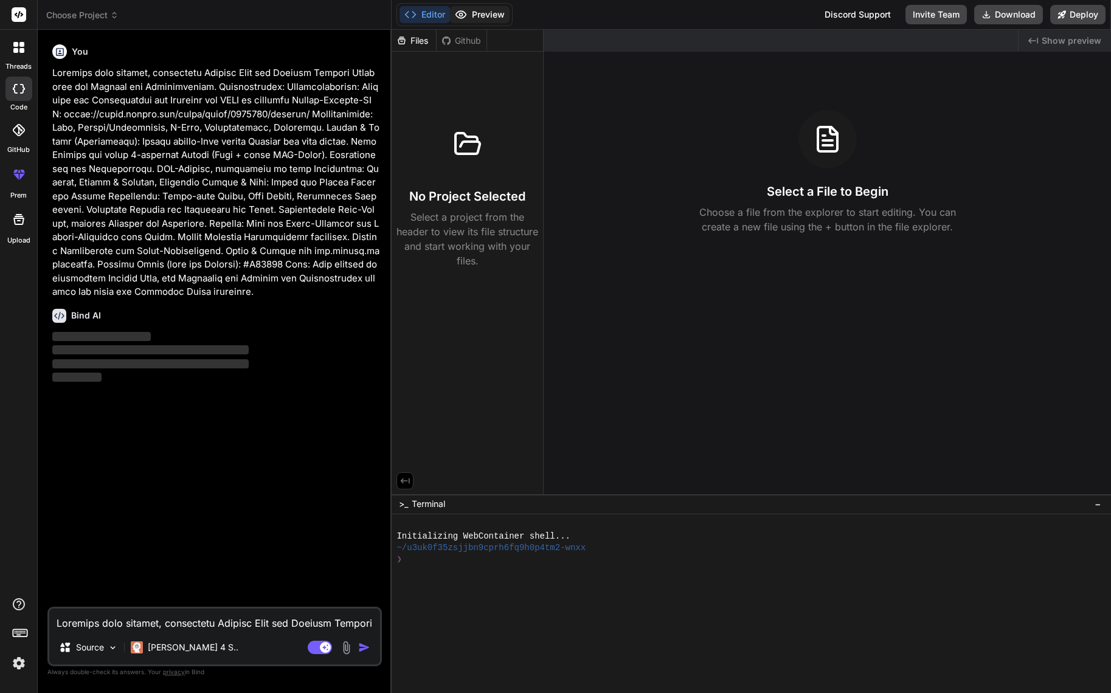
click at [490, 15] on button "Preview" at bounding box center [480, 14] width 60 height 17
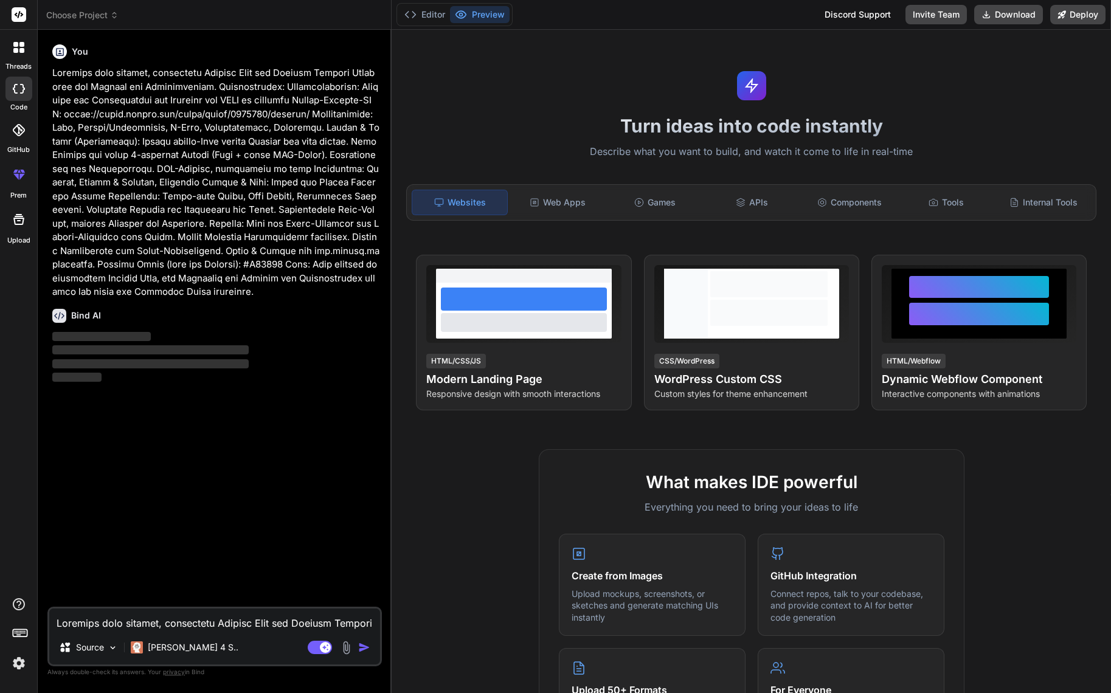
click at [150, 370] on p "‌" at bounding box center [215, 364] width 327 height 14
click at [21, 52] on icon at bounding box center [21, 50] width 5 height 5
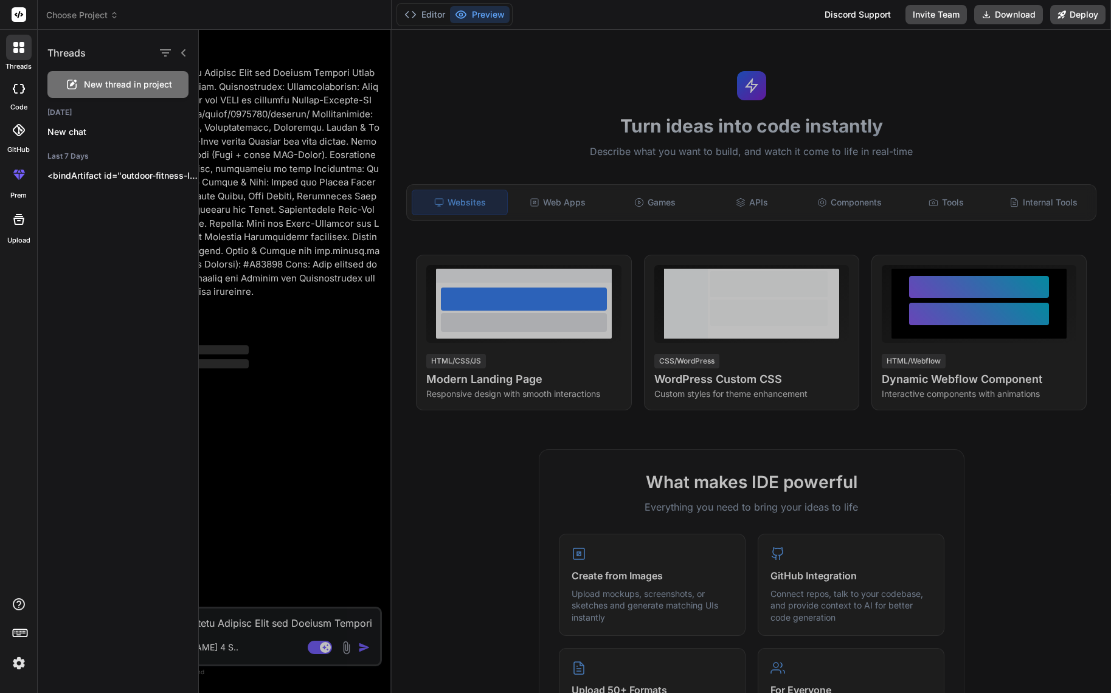
click at [23, 89] on icon at bounding box center [22, 89] width 5 height 10
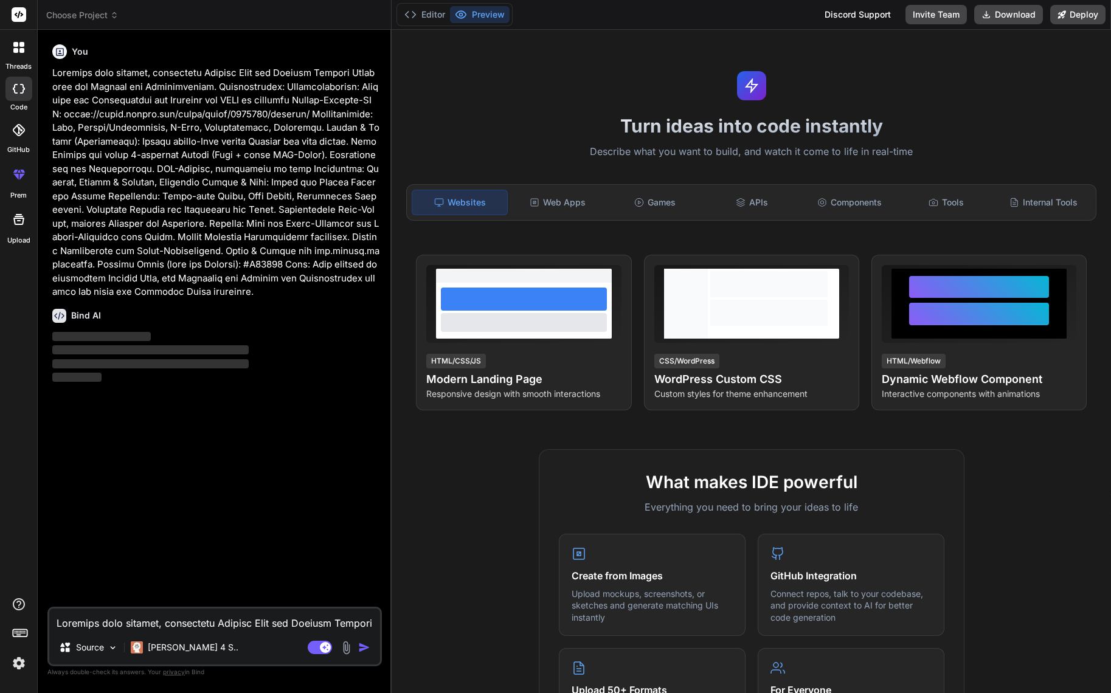
click at [14, 95] on div at bounding box center [18, 89] width 27 height 24
type textarea "x"
click at [150, 445] on div "You Bind AI ‌ ‌ ‌ ‌" at bounding box center [216, 323] width 332 height 567
click at [69, 307] on div "Bind AI ‌ ‌ ‌ ‌" at bounding box center [215, 342] width 327 height 86
click at [88, 317] on h6 "Bind AI" at bounding box center [86, 315] width 30 height 12
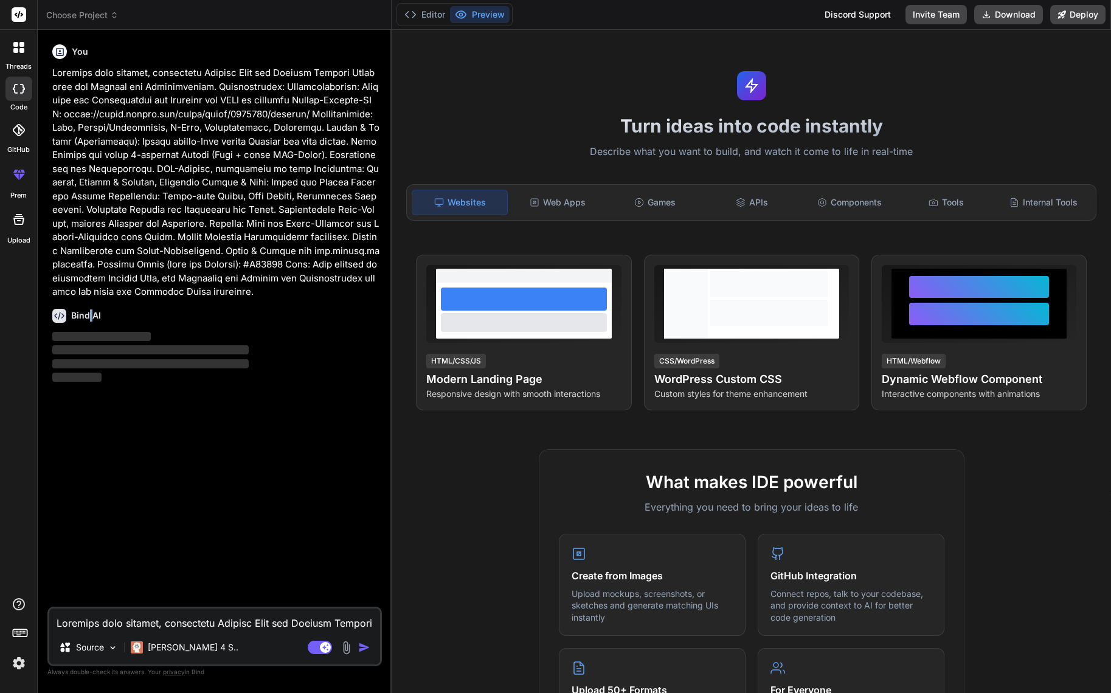
click at [88, 317] on h6 "Bind AI" at bounding box center [86, 315] width 30 height 12
click at [162, 619] on textarea at bounding box center [214, 620] width 331 height 22
type textarea "1"
type textarea "x"
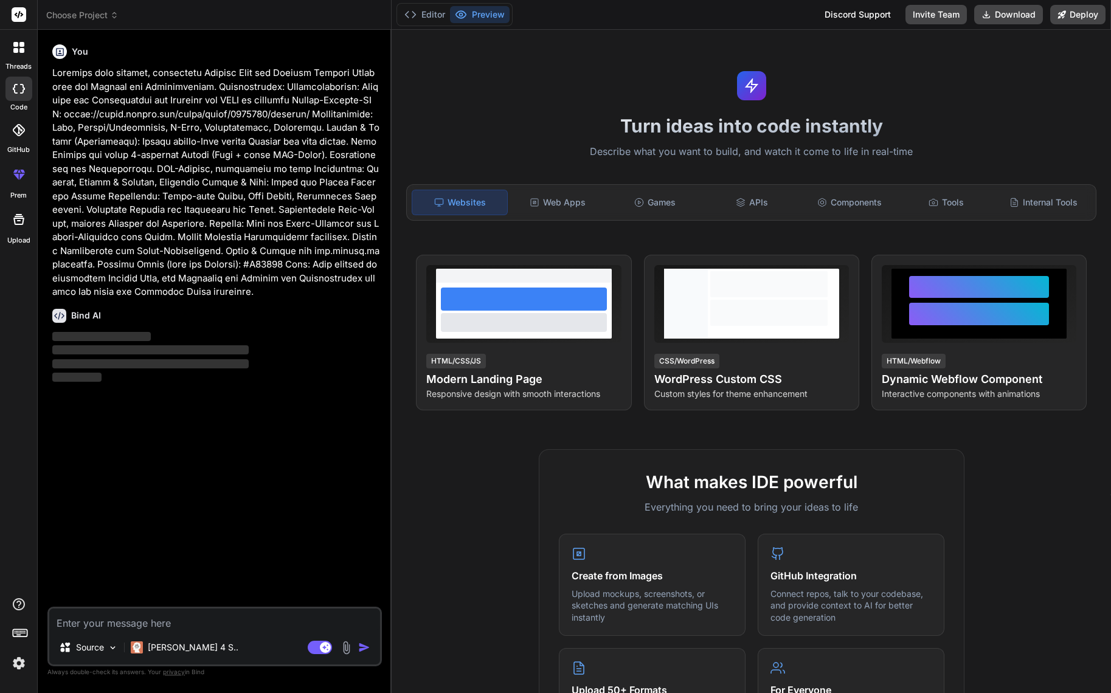
paste textarea "Erstelle eine moderne, responsive Landing Page für Outdoor Fitness Stationen fü…"
type textarea "Erstelle eine moderne, responsive Landing Page für Outdoor Fitness Stationen fü…"
type textarea "x"
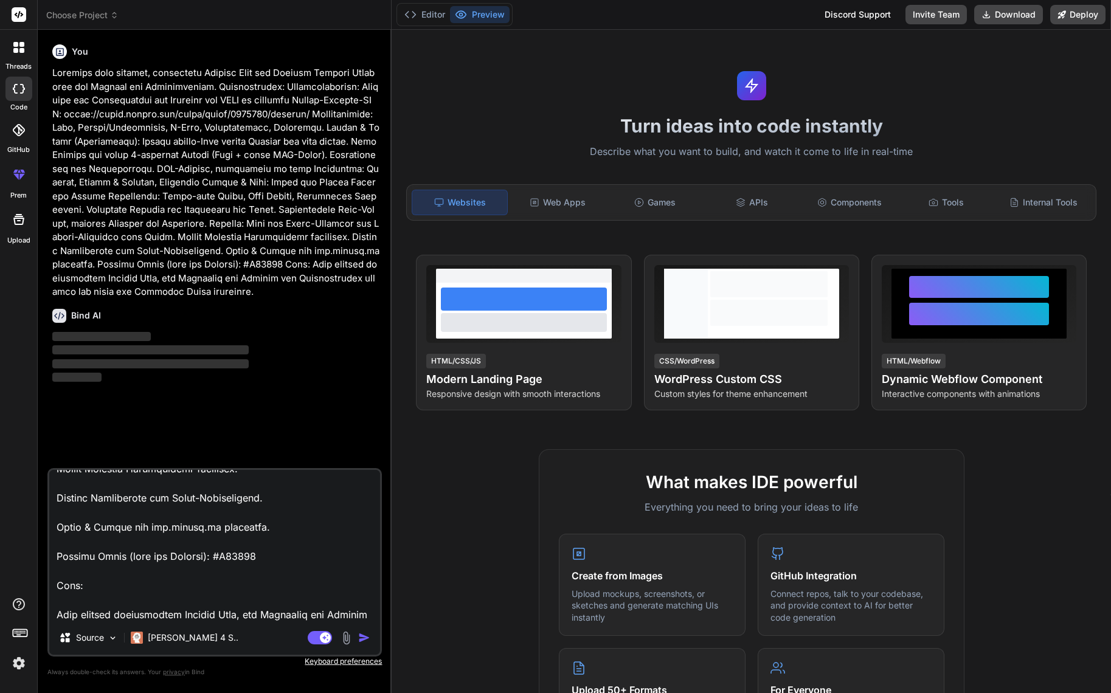
type textarea "Erstelle eine moderne, responsive Landing Page für Outdoor Fitness Stationen fü…"
click at [361, 631] on div "Agent Mode. When this toggle is activated, AI automatically makes decisions, re…" at bounding box center [340, 637] width 70 height 15
click at [365, 639] on img "button" at bounding box center [364, 638] width 12 height 12
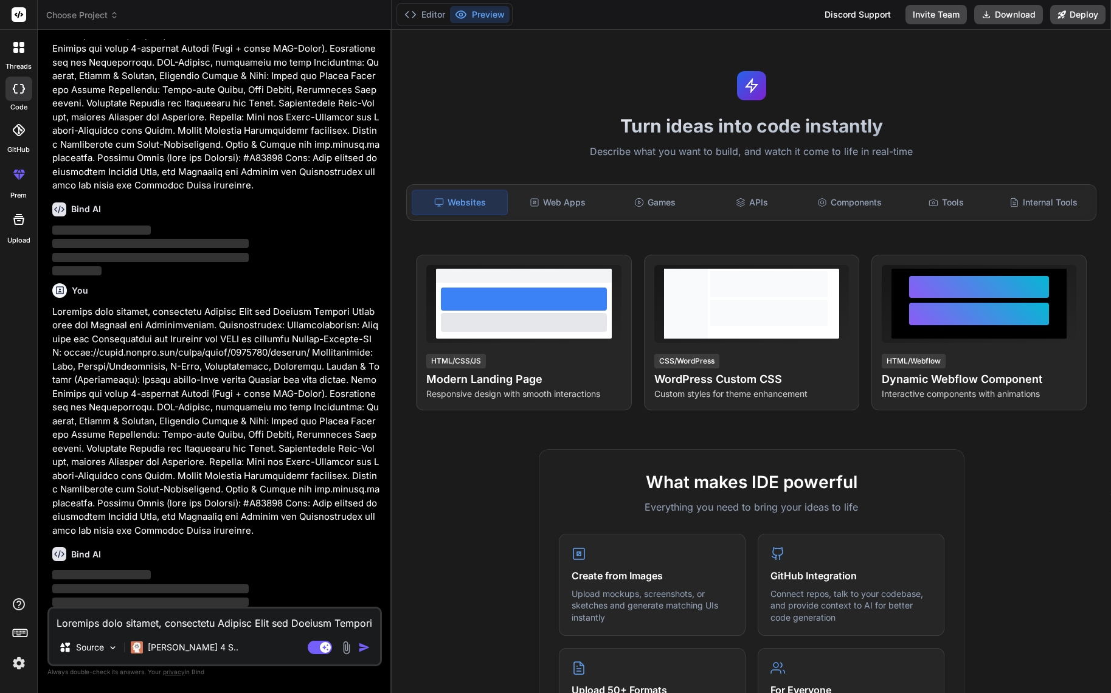
scroll to position [123, 0]
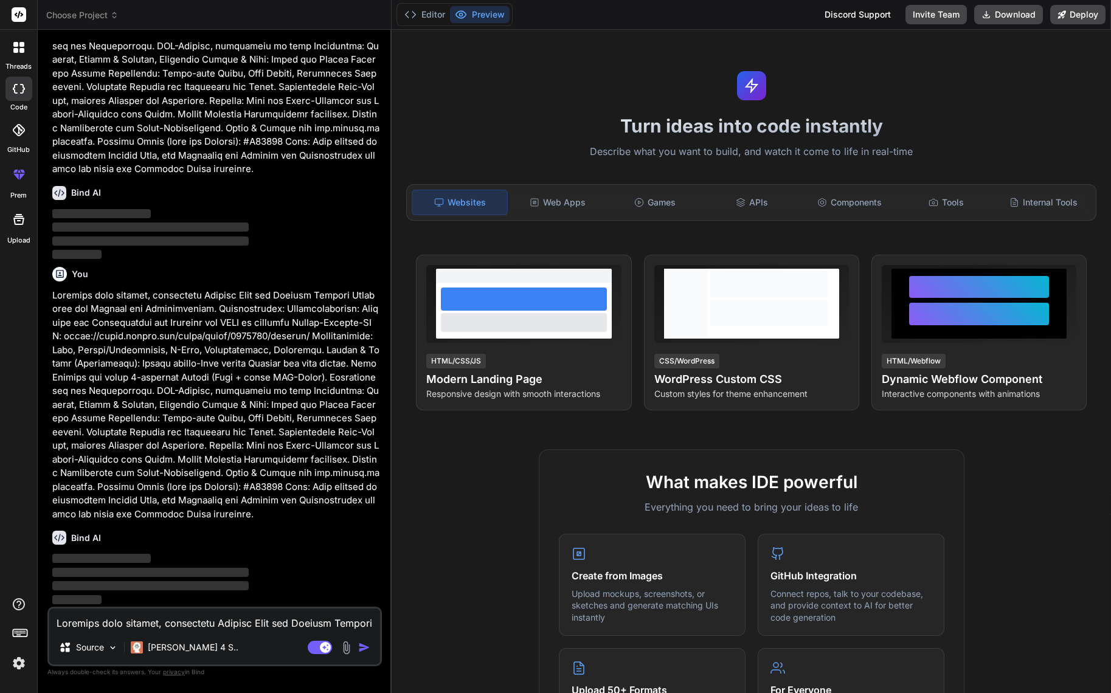
type textarea "x"
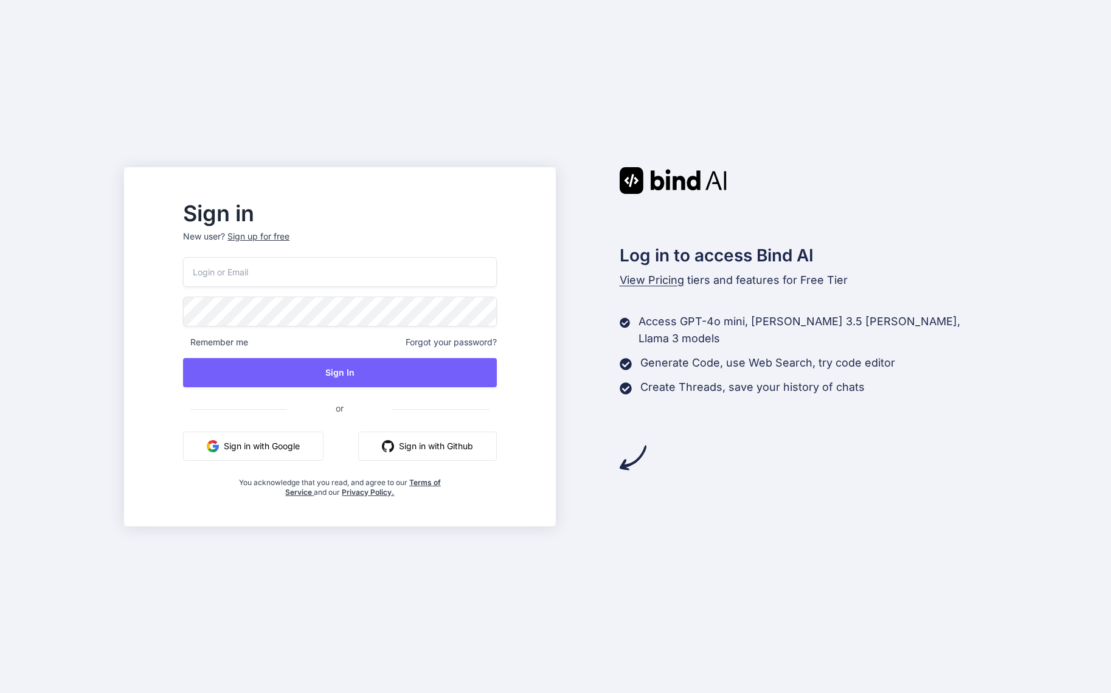
click at [347, 275] on input "email" at bounding box center [339, 272] width 313 height 30
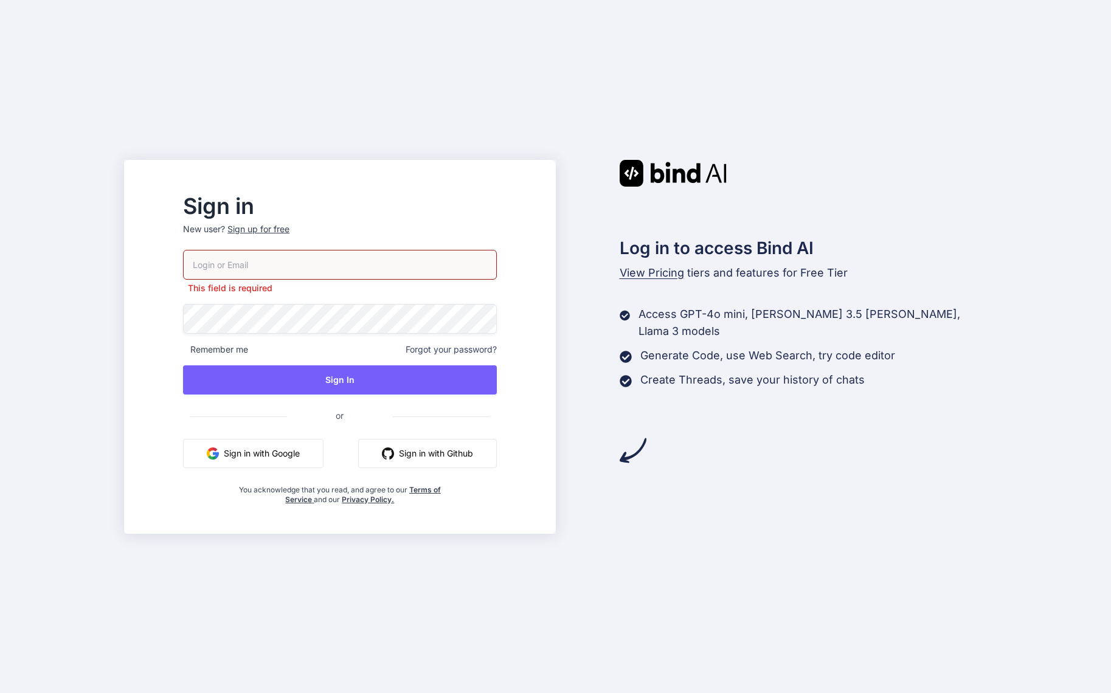
click at [271, 442] on button "Sign in with Google" at bounding box center [253, 453] width 140 height 29
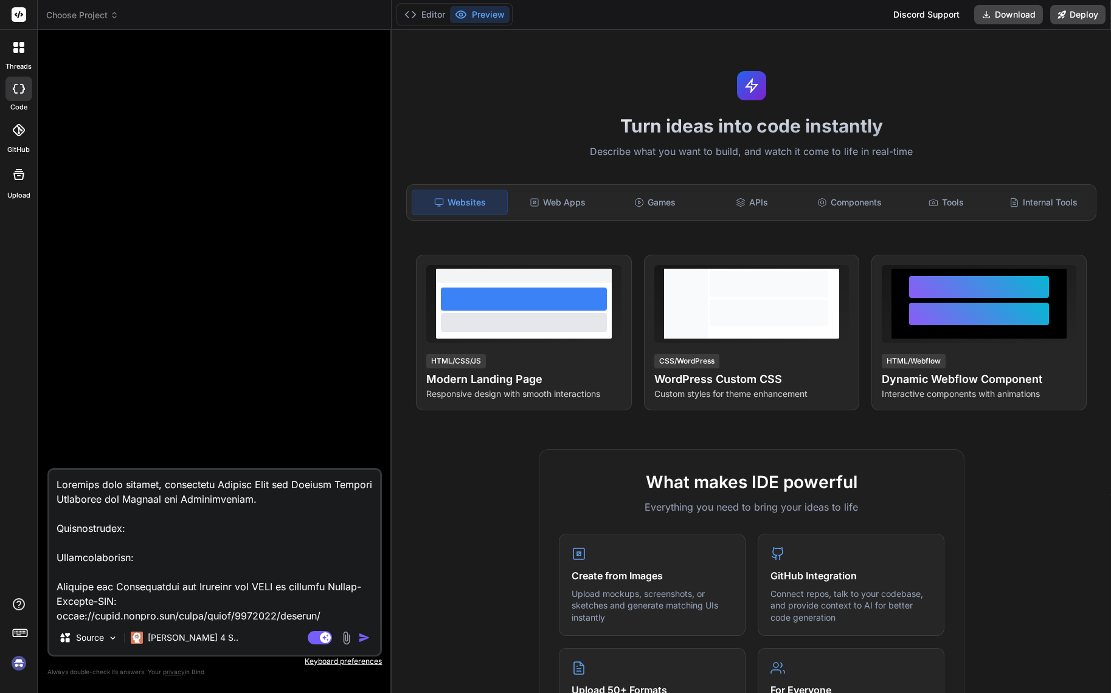
click at [18, 16] on icon at bounding box center [19, 14] width 9 height 7
click at [18, 664] on img at bounding box center [19, 663] width 21 height 21
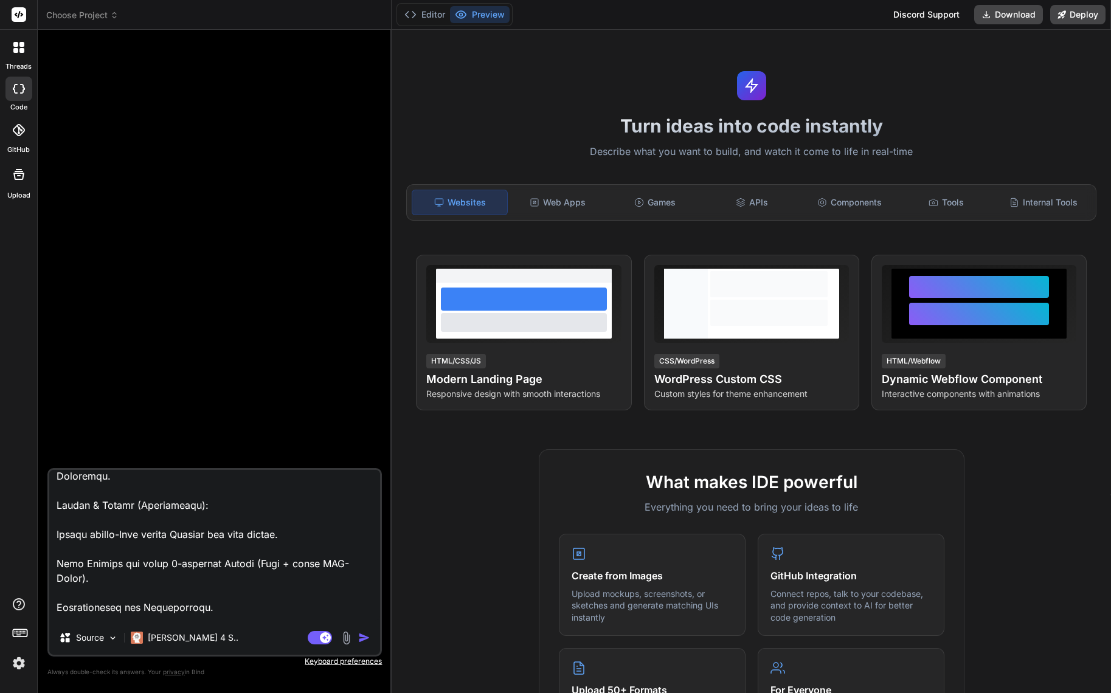
scroll to position [202, 0]
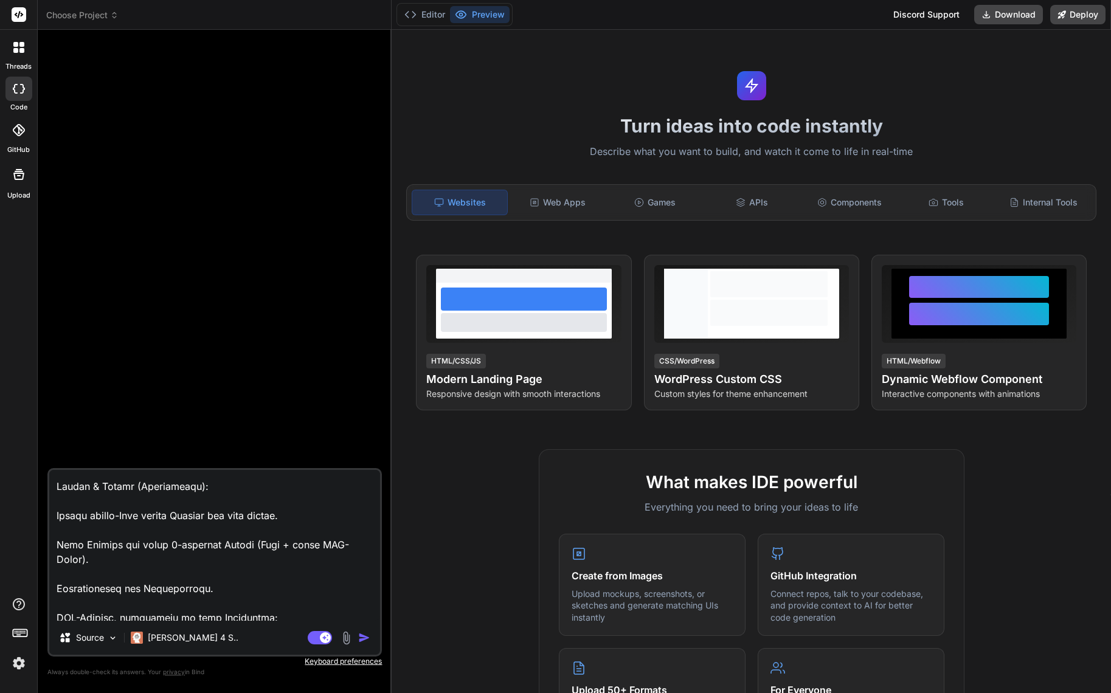
click at [365, 638] on img "button" at bounding box center [364, 638] width 12 height 12
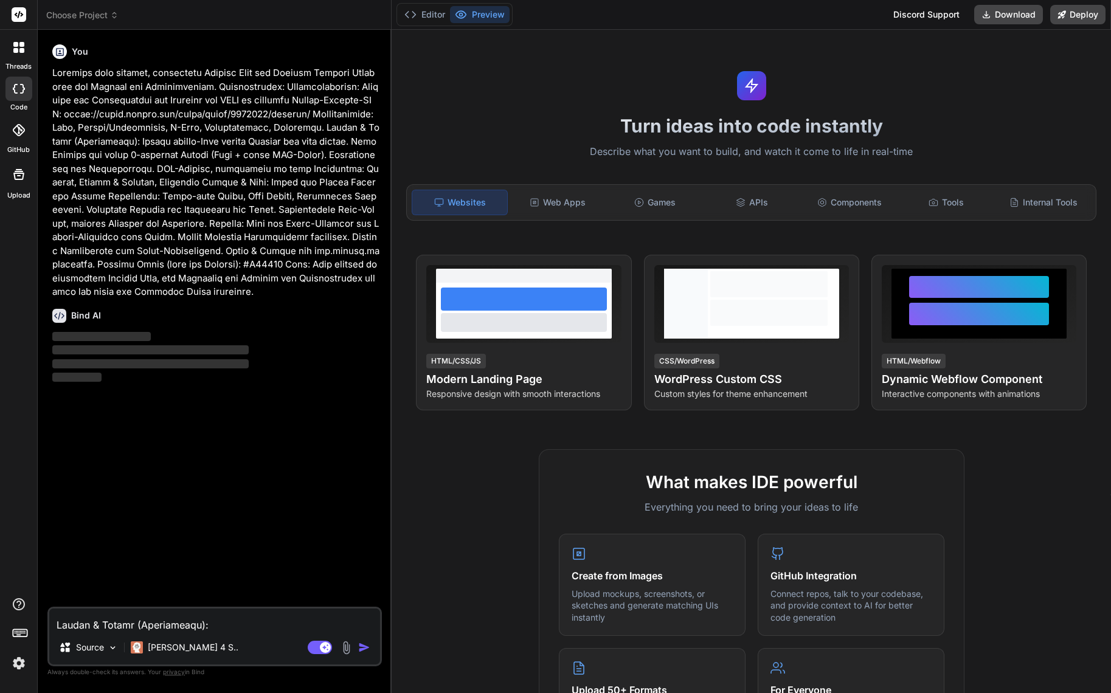
scroll to position [0, 0]
type textarea "x"
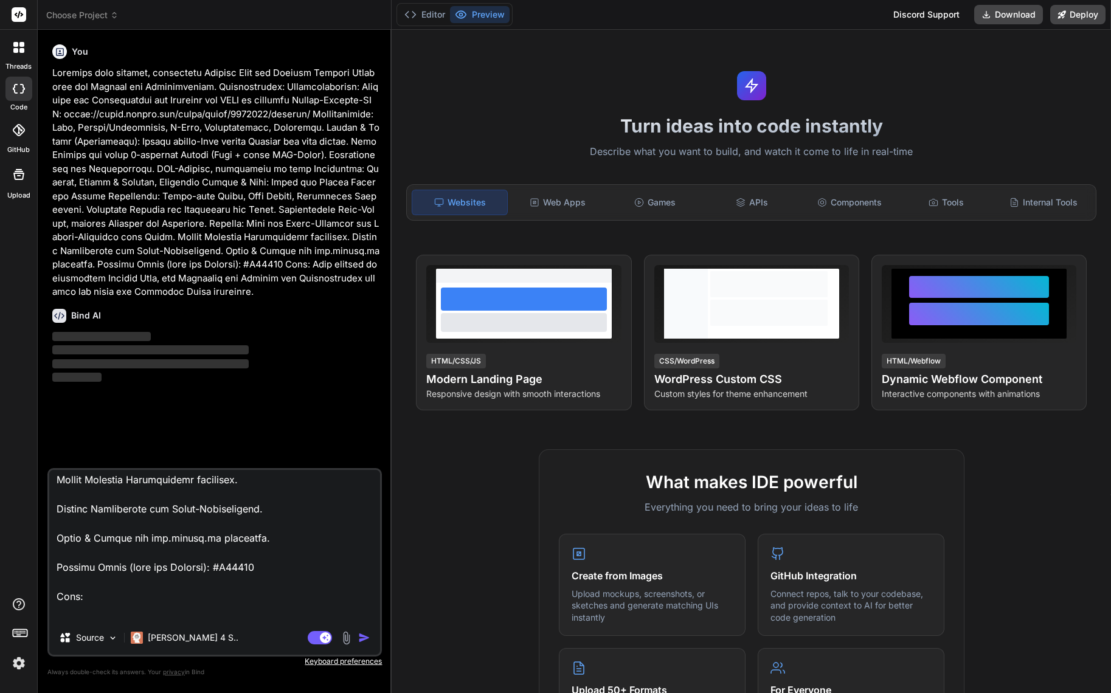
scroll to position [586, 0]
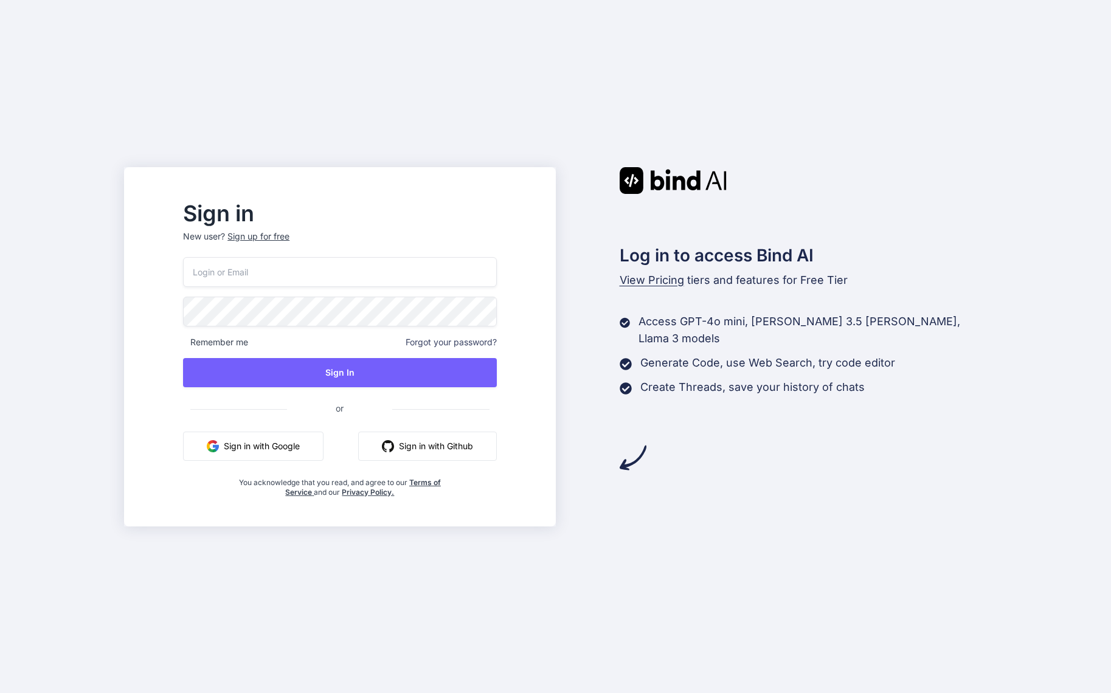
click at [304, 440] on button "Sign in with Google" at bounding box center [253, 446] width 140 height 29
